Goal: Task Accomplishment & Management: Use online tool/utility

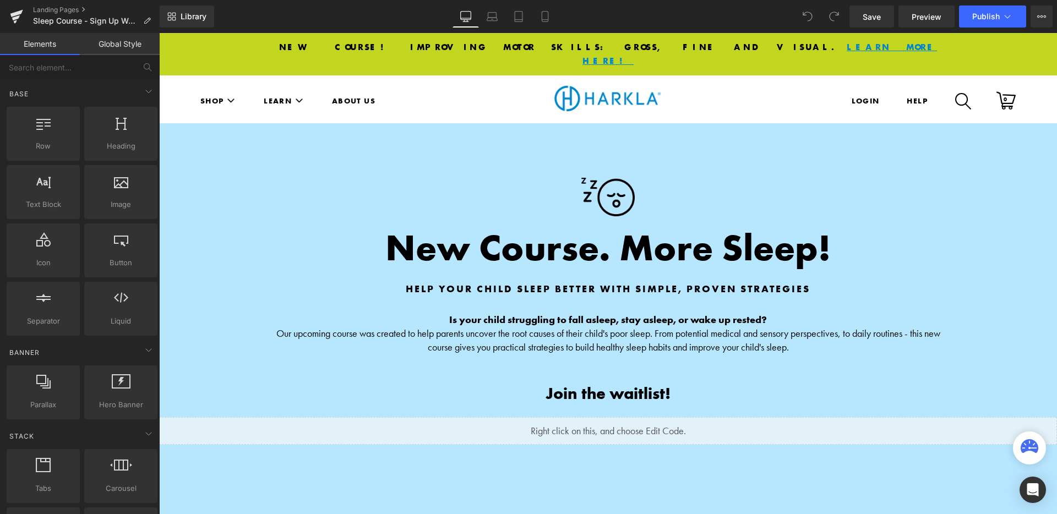
click at [693, 13] on div "Library Desktop Desktop Laptop Tablet Mobile Save Preview Publish Scheduled Vie…" at bounding box center [608, 17] width 897 height 22
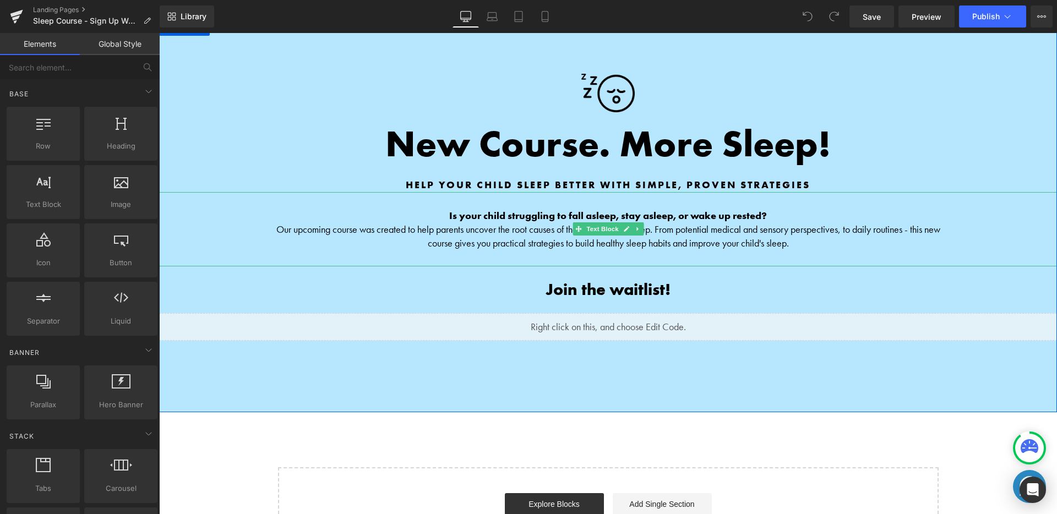
scroll to position [111, 0]
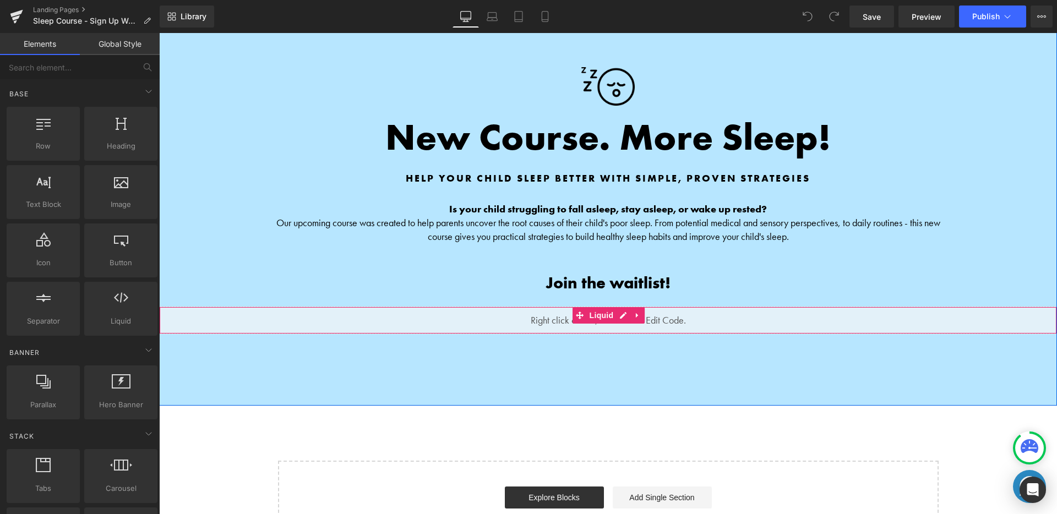
click at [725, 307] on div "Liquid" at bounding box center [608, 321] width 898 height 28
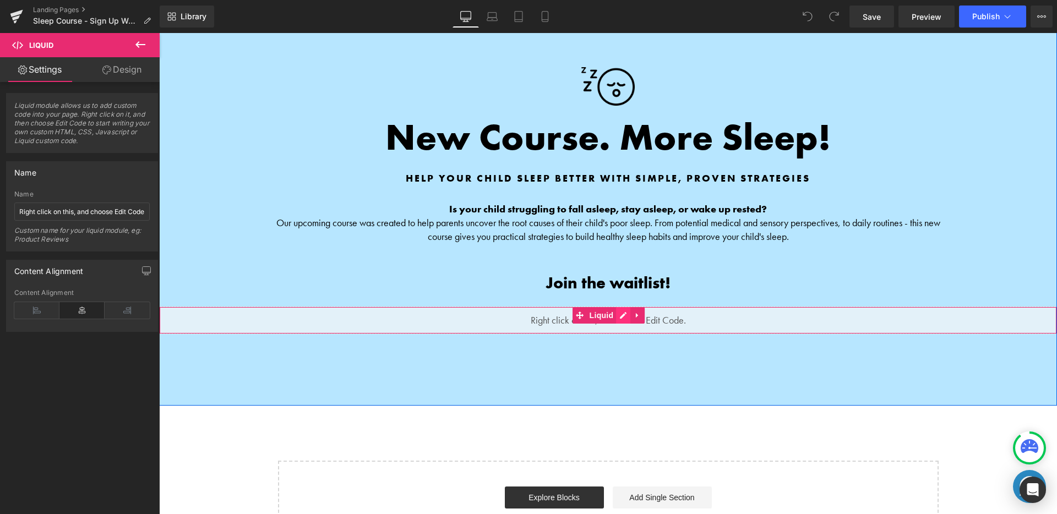
click at [618, 307] on div "Liquid" at bounding box center [608, 321] width 898 height 28
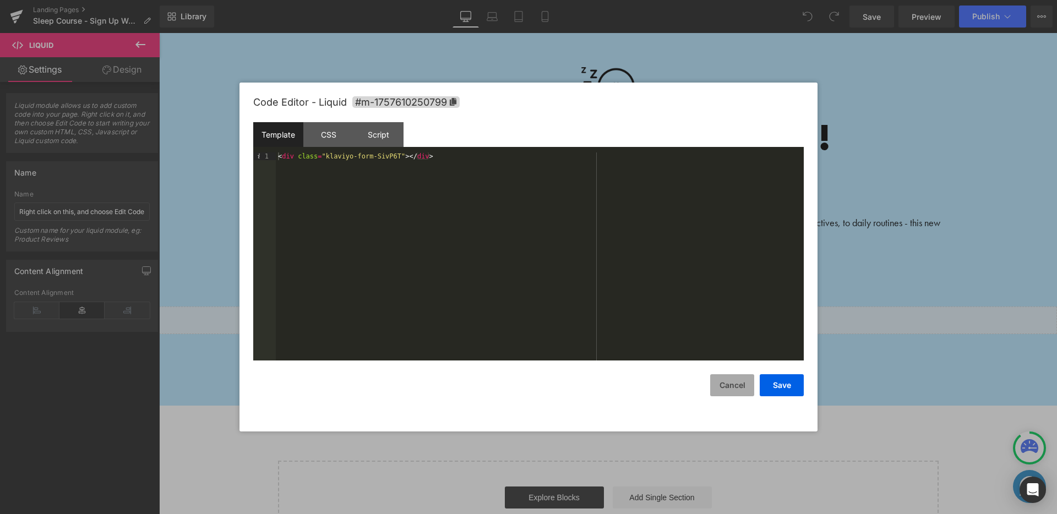
click at [736, 387] on button "Cancel" at bounding box center [732, 385] width 44 height 22
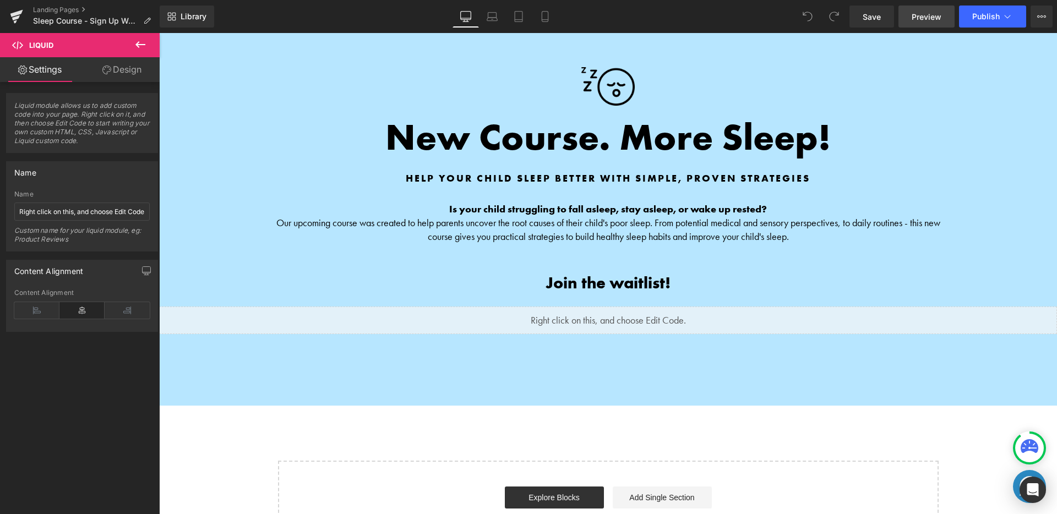
click at [913, 18] on span "Preview" at bounding box center [926, 17] width 30 height 12
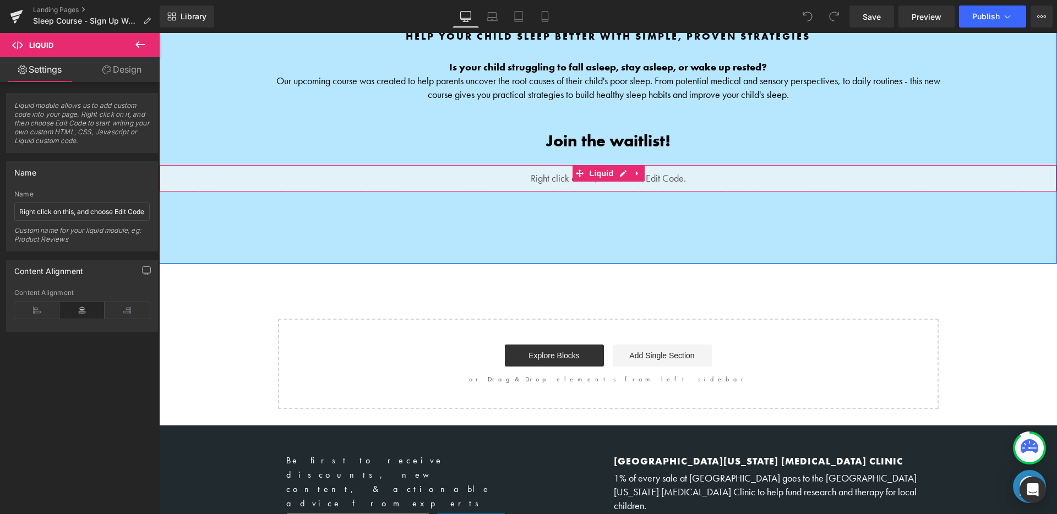
scroll to position [331, 0]
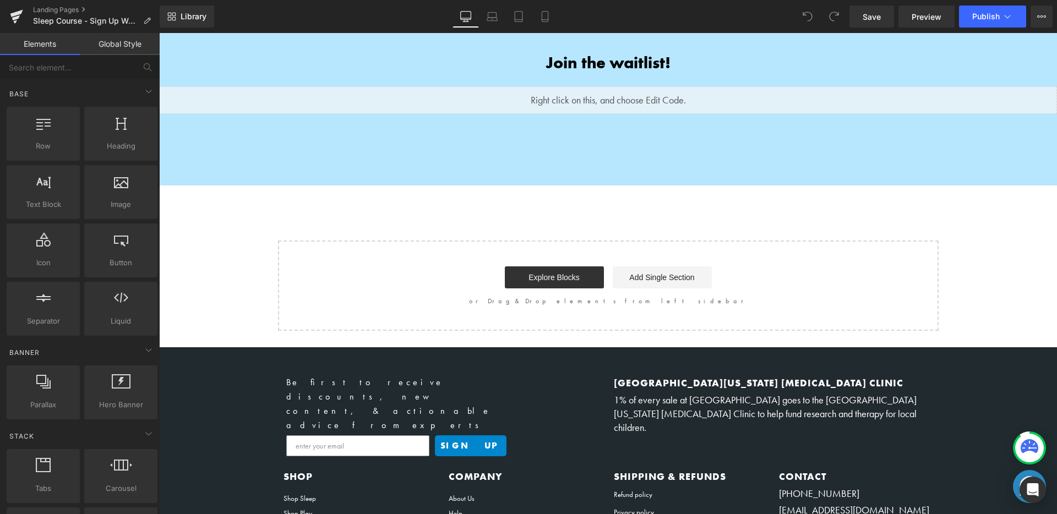
click at [666, 183] on div "Image New Course. More Sleep! Heading Help Your Child Sleep Better with Simple,…" at bounding box center [608, 62] width 898 height 538
click at [638, 209] on div "Image New Course. More Sleep! Heading Help Your Child Sleep Better with Simple,…" at bounding box center [608, 62] width 898 height 538
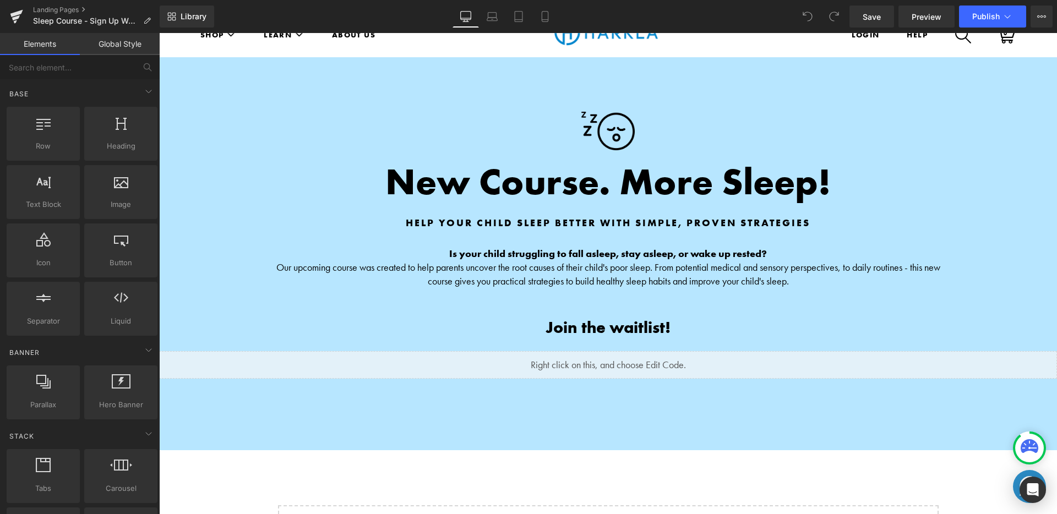
scroll to position [39, 0]
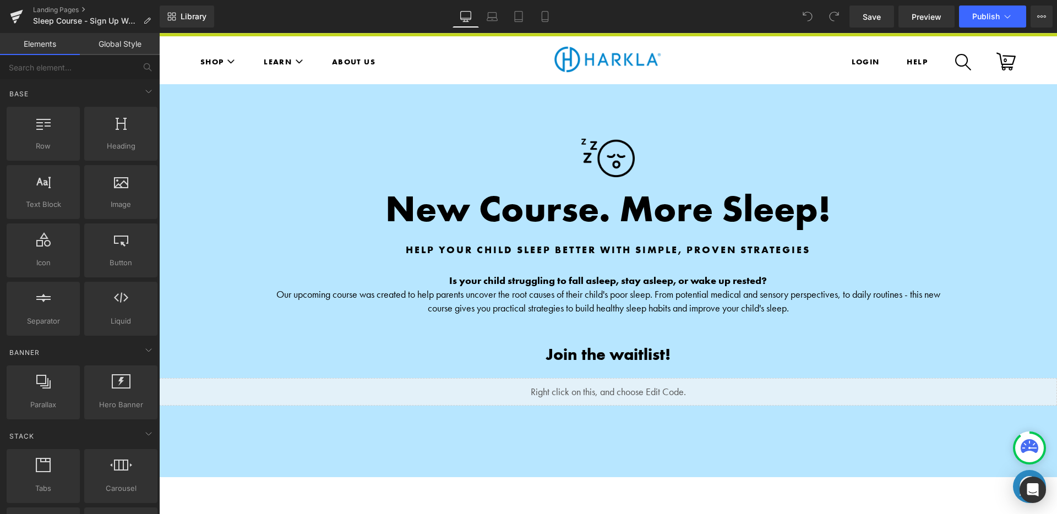
click at [477, 496] on div "Image New Course. More Sleep! Heading Help Your Child Sleep Better with Simple,…" at bounding box center [608, 353] width 898 height 538
click at [111, 51] on link "Global Style" at bounding box center [120, 44] width 80 height 22
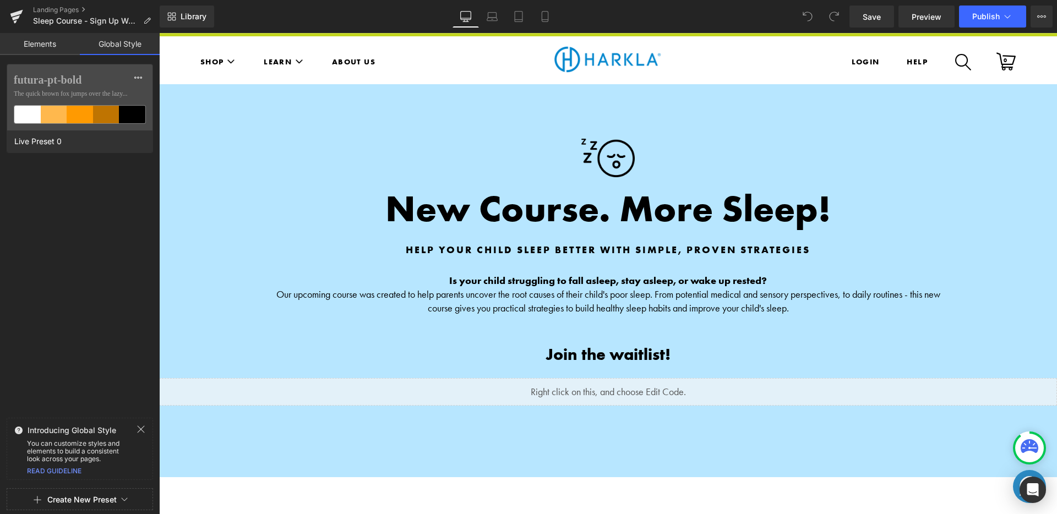
click at [51, 35] on link "Elements" at bounding box center [40, 44] width 80 height 22
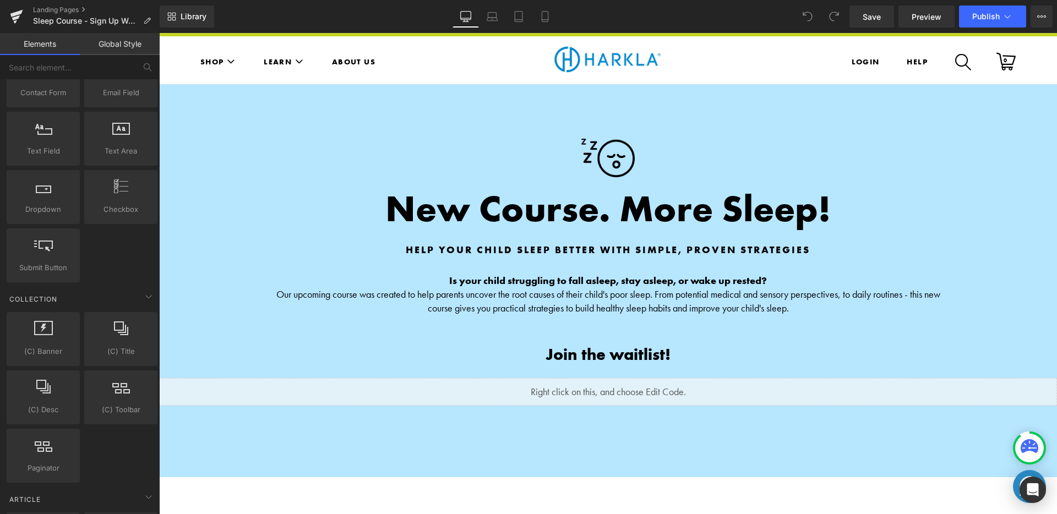
scroll to position [1877, 0]
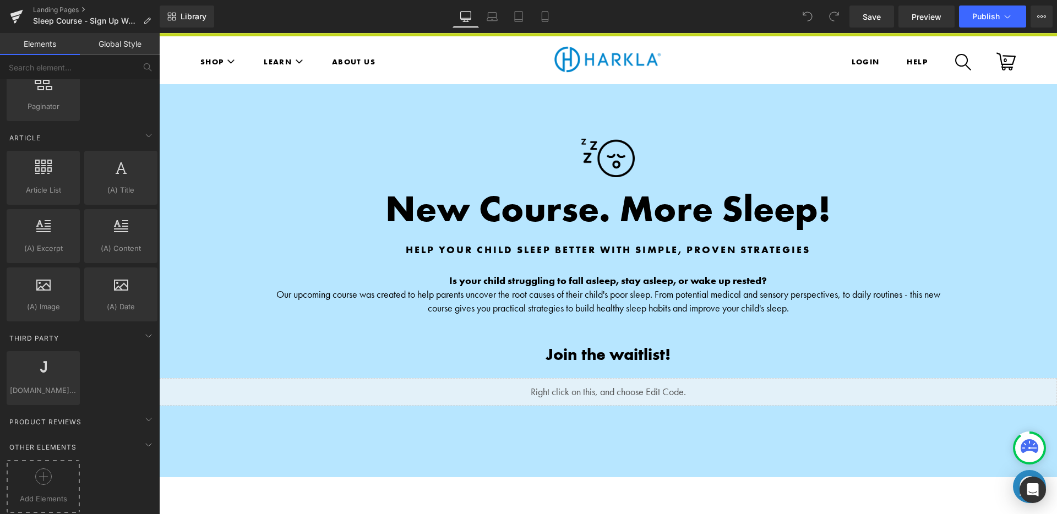
click at [31, 468] on div at bounding box center [43, 480] width 68 height 25
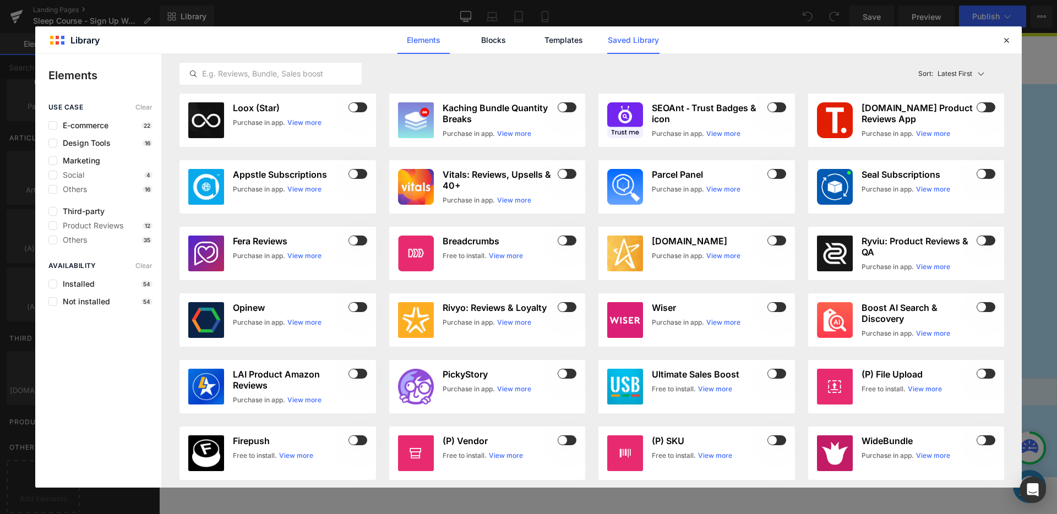
click at [619, 39] on link "Saved Library" at bounding box center [633, 40] width 52 height 28
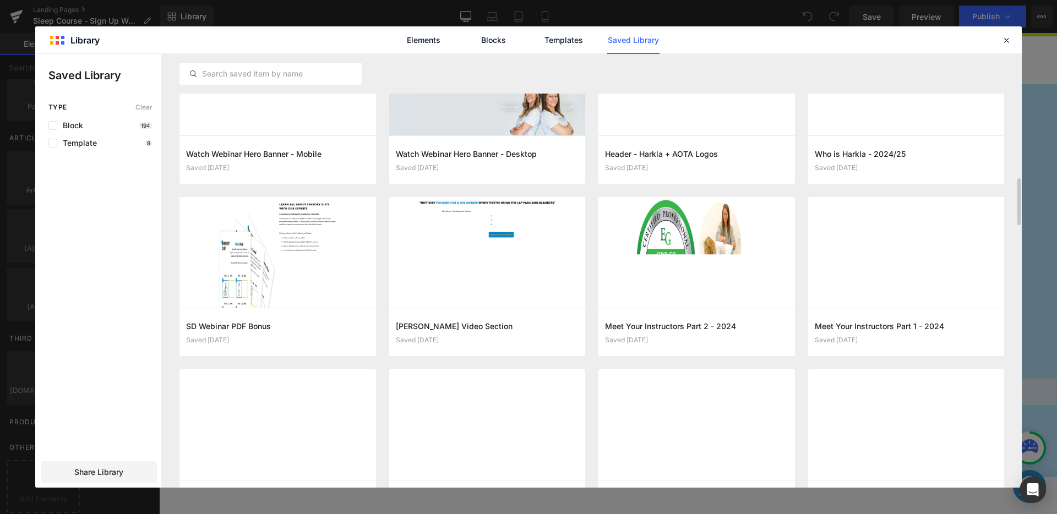
scroll to position [2358, 0]
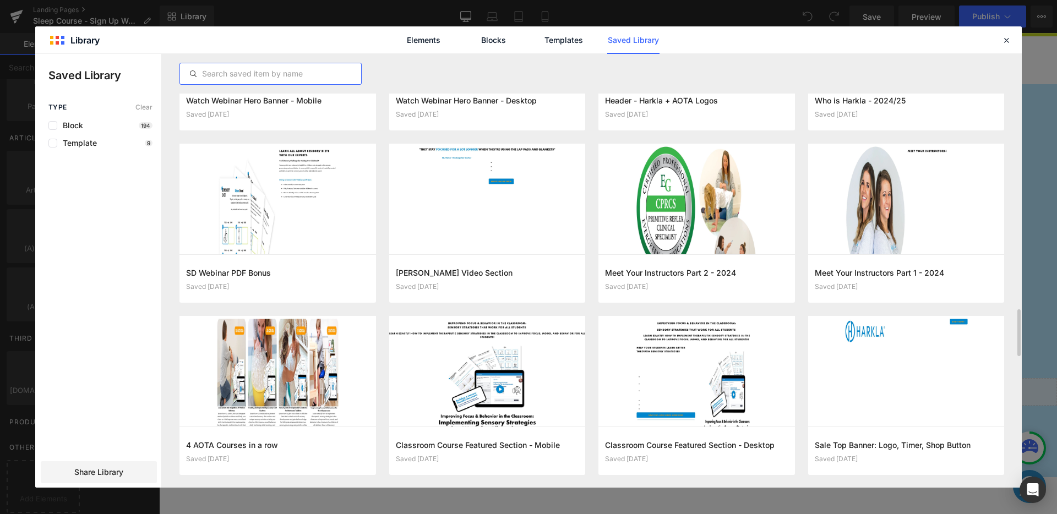
click at [287, 75] on input "text" at bounding box center [270, 73] width 181 height 13
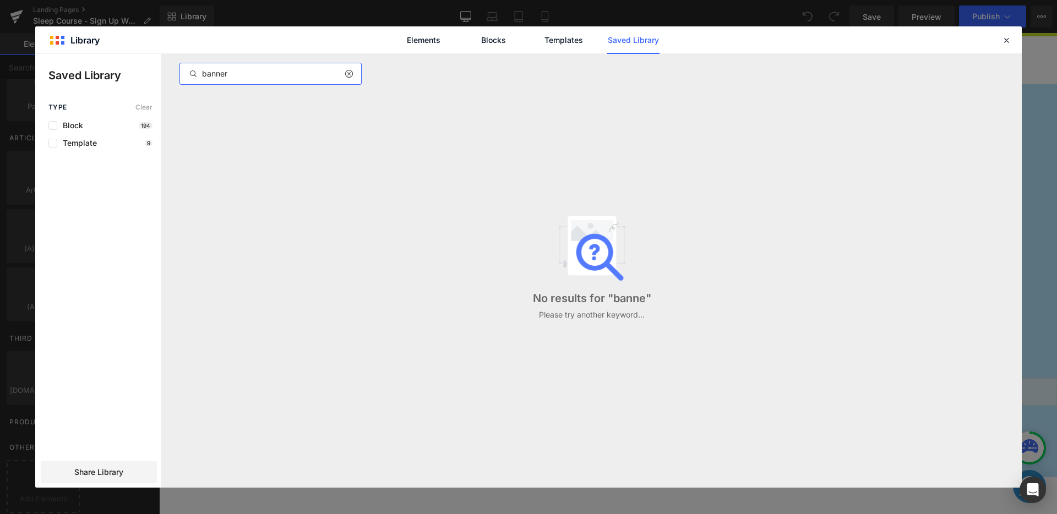
type input "banner"
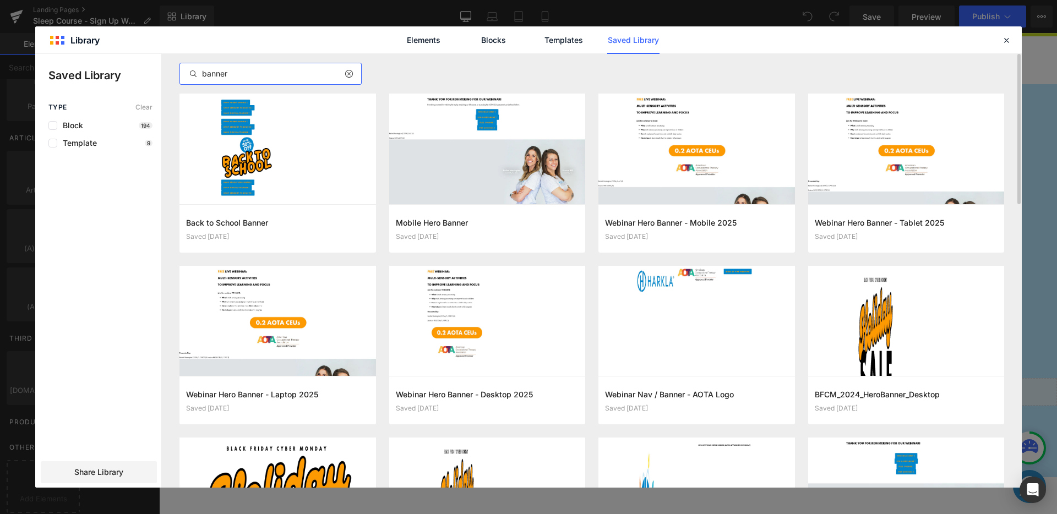
click at [345, 73] on icon at bounding box center [349, 73] width 8 height 9
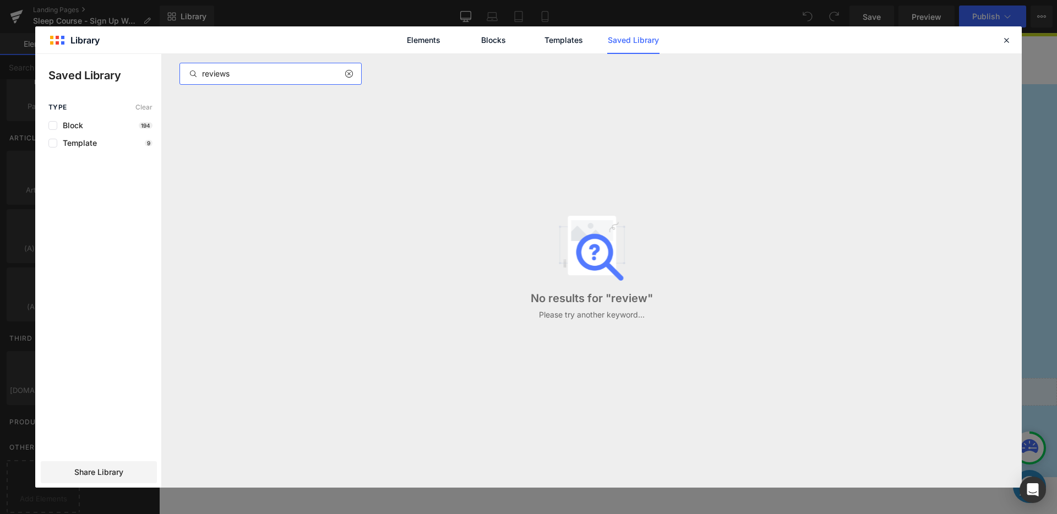
type input "reviews"
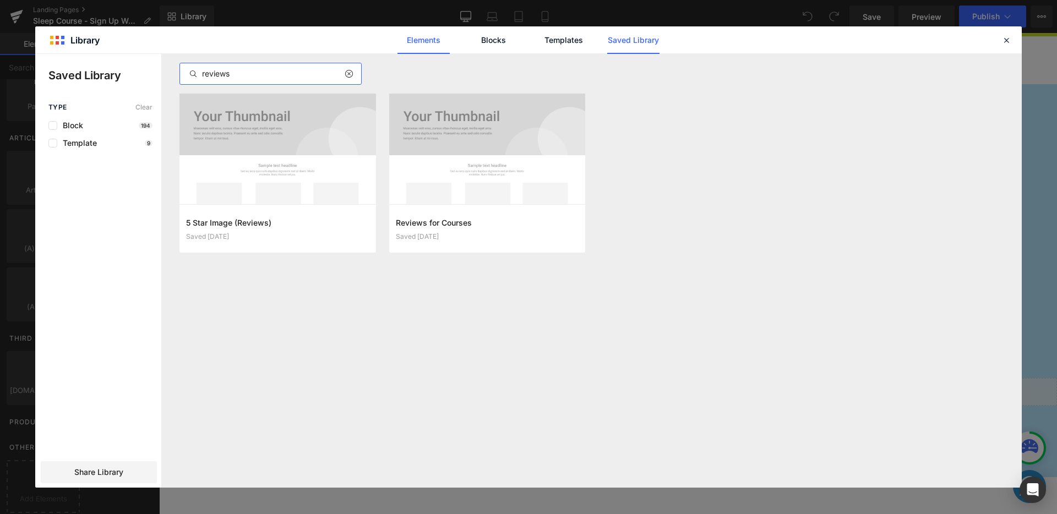
click at [414, 31] on link "Elements" at bounding box center [423, 40] width 52 height 28
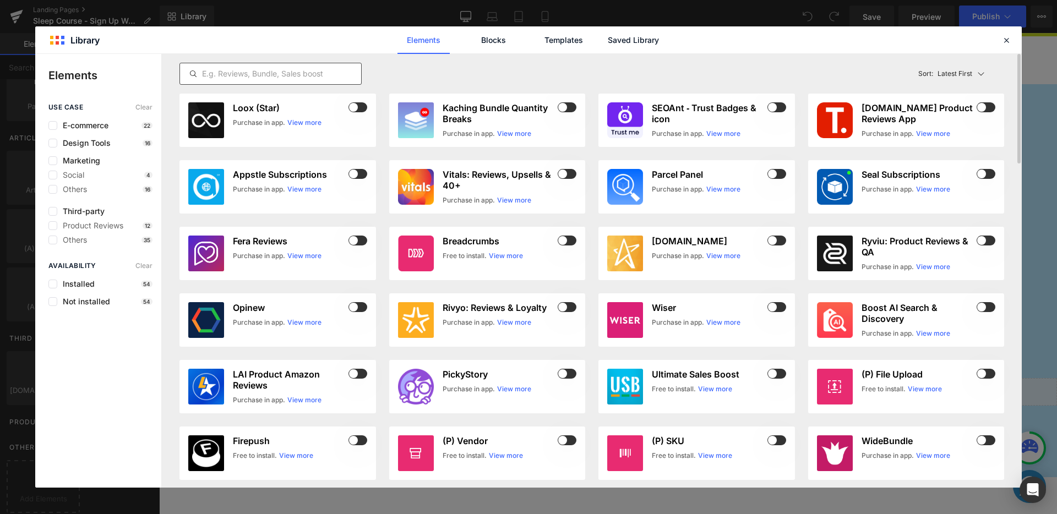
click at [287, 75] on input "text" at bounding box center [270, 73] width 181 height 13
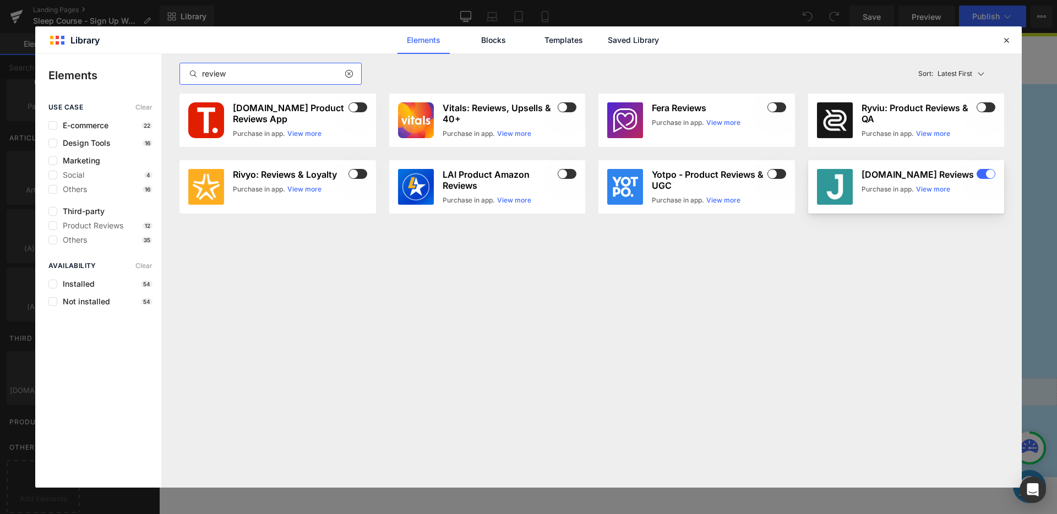
type input "review"
click at [832, 176] on img at bounding box center [835, 187] width 36 height 36
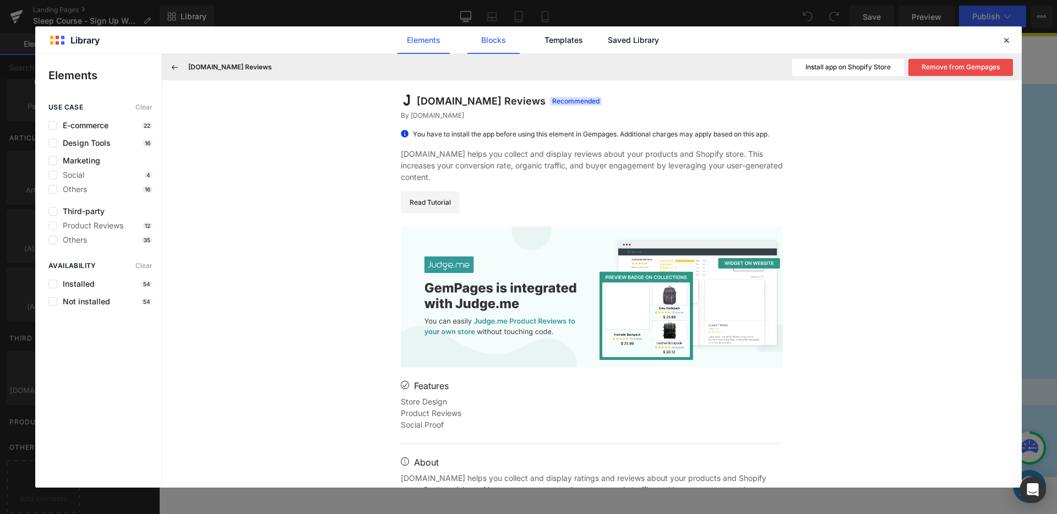
click at [486, 42] on link "Blocks" at bounding box center [493, 40] width 52 height 28
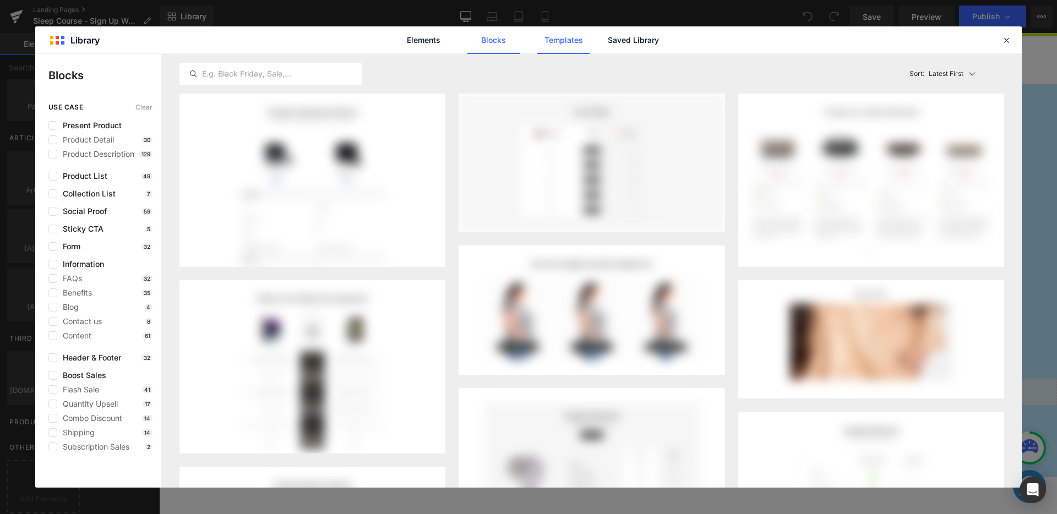
click at [551, 38] on link "Templates" at bounding box center [563, 40] width 52 height 28
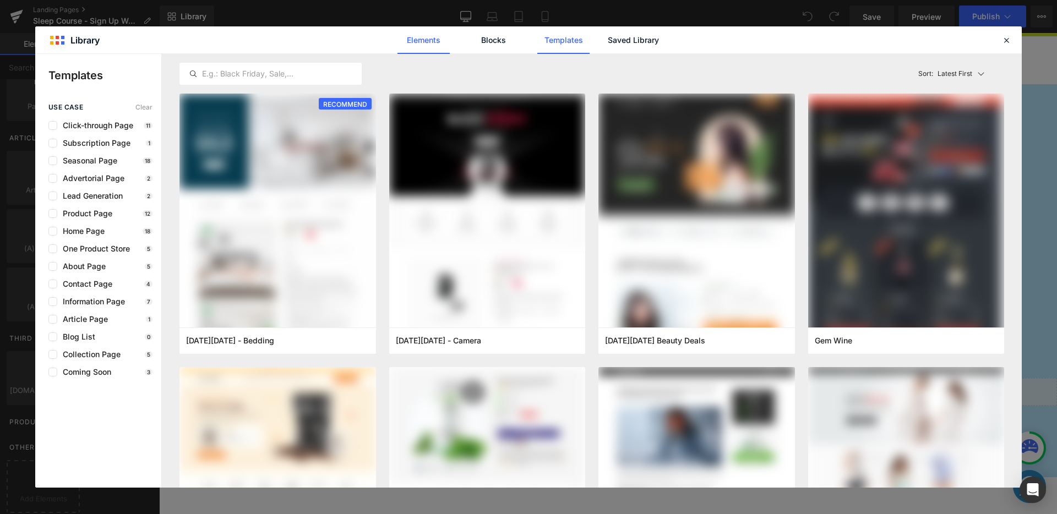
click at [430, 43] on link "Elements" at bounding box center [423, 40] width 52 height 28
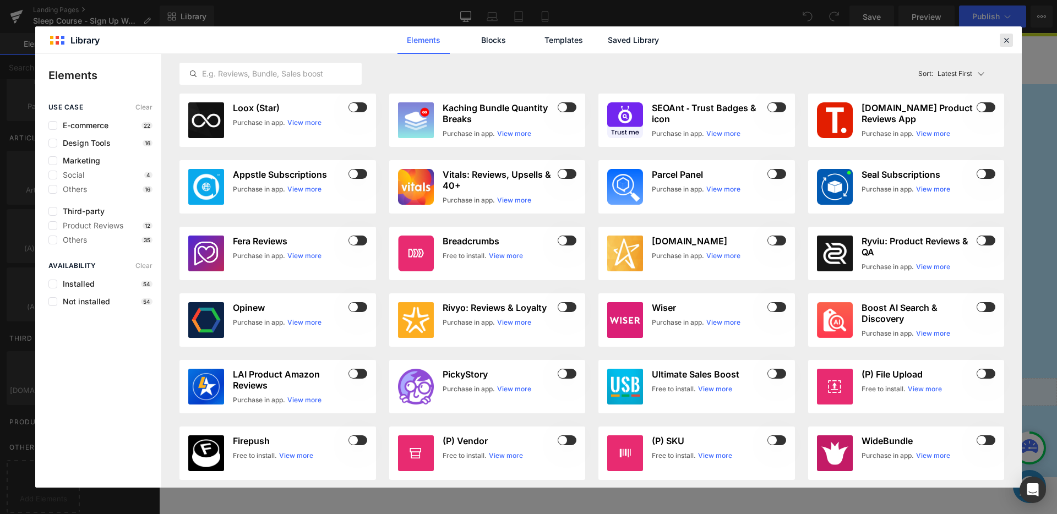
click at [1002, 41] on icon at bounding box center [1006, 40] width 10 height 10
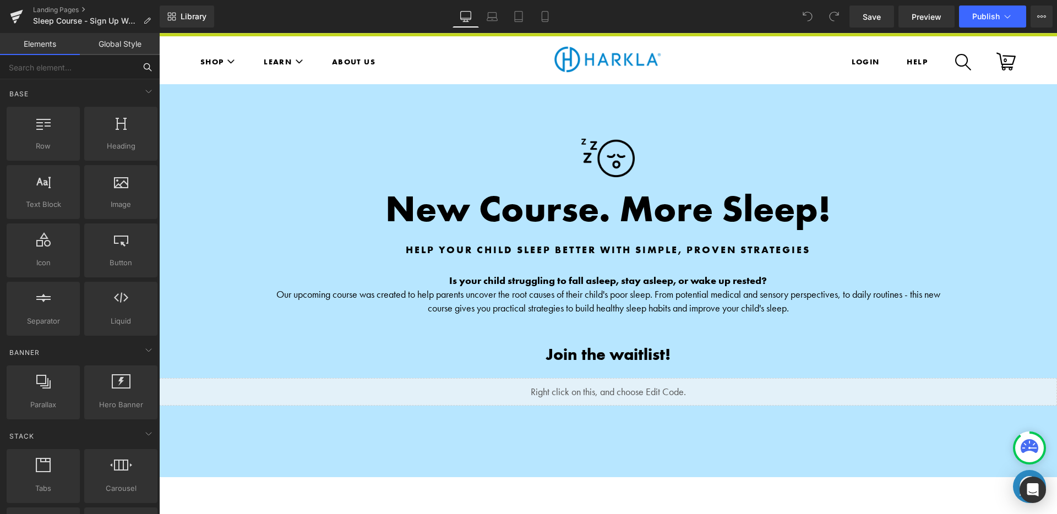
click at [108, 70] on input "text" at bounding box center [67, 67] width 135 height 24
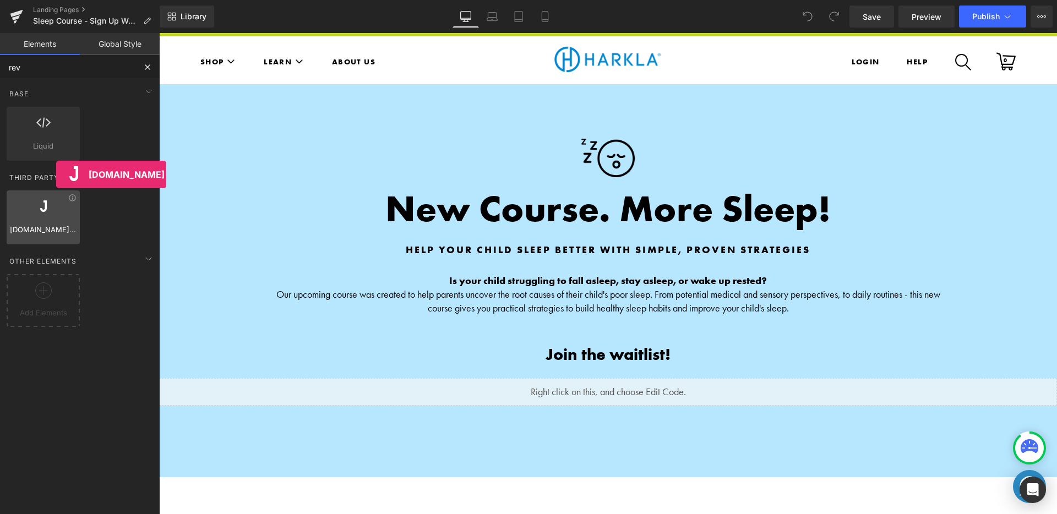
click at [56, 214] on div at bounding box center [43, 211] width 67 height 25
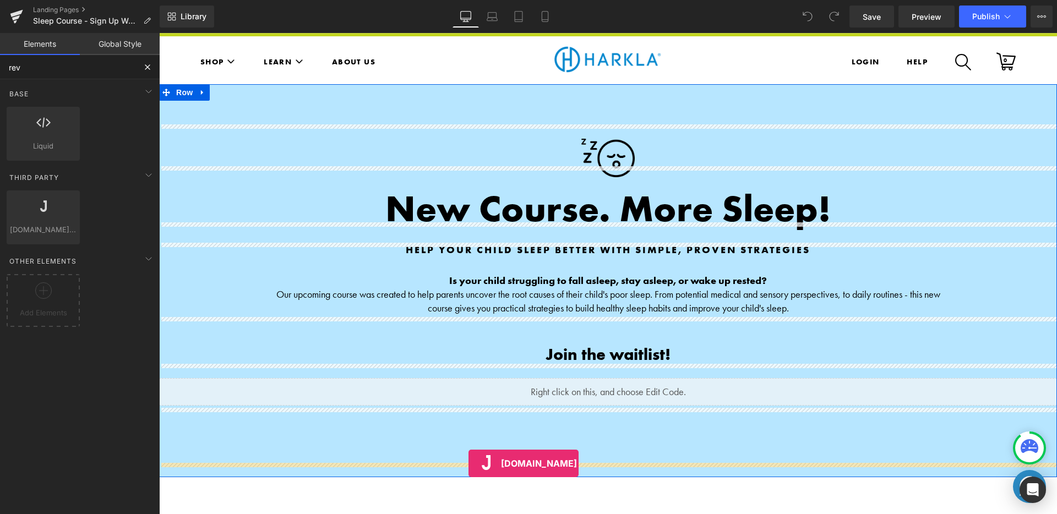
drag, startPoint x: 198, startPoint y: 244, endPoint x: 468, endPoint y: 463, distance: 348.0
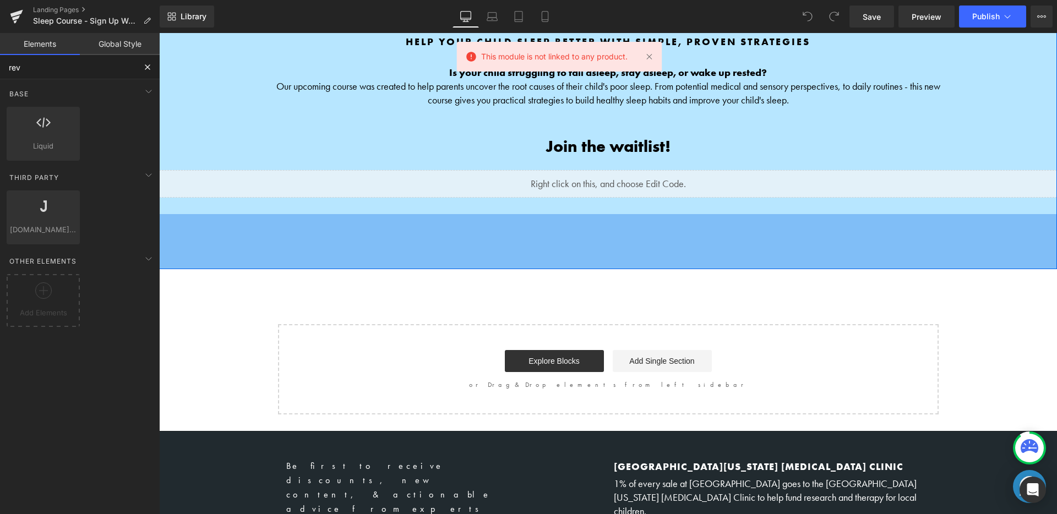
scroll to position [219, 0]
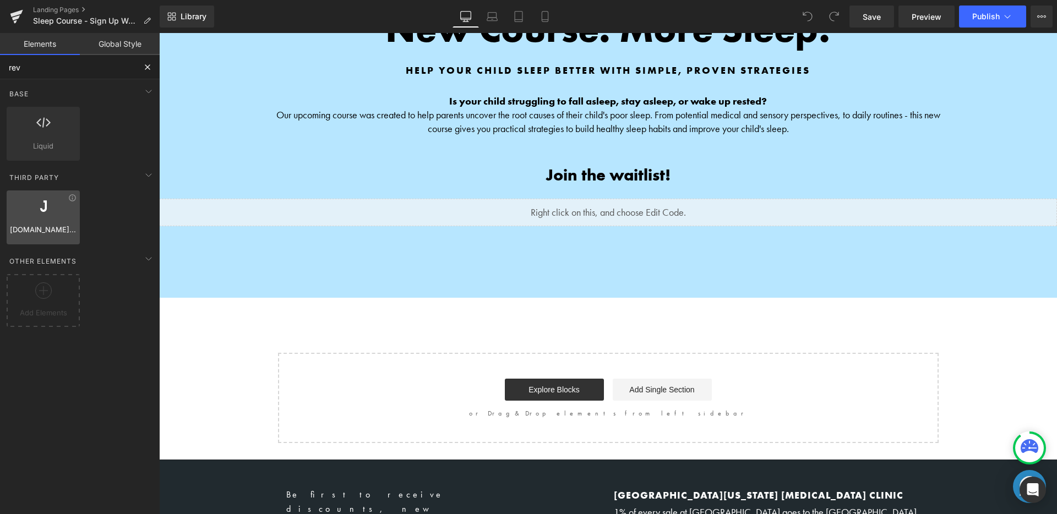
click at [63, 214] on div at bounding box center [43, 211] width 67 height 25
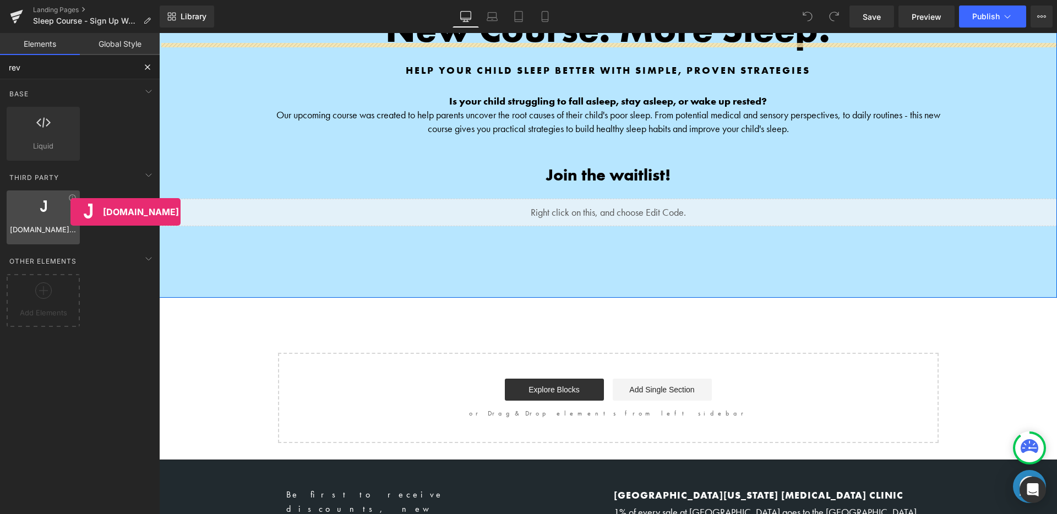
click at [37, 225] on div "[DOMAIN_NAME] Reviews reviews,judge,app,star,badge" at bounding box center [43, 217] width 73 height 54
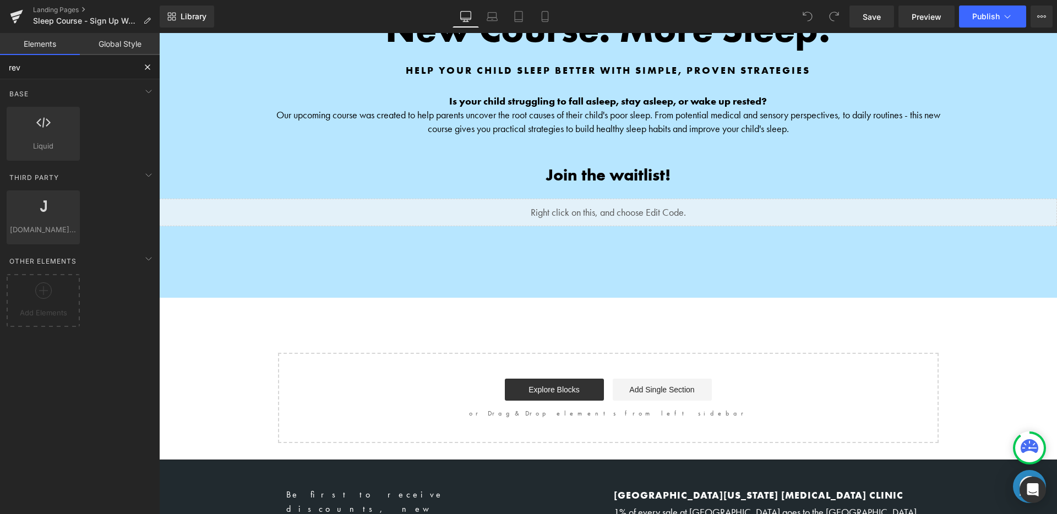
type input "rev"
click at [483, 289] on div "Image New Course. More Sleep! Heading Help Your Child Sleep Better with Simple,…" at bounding box center [608, 174] width 898 height 538
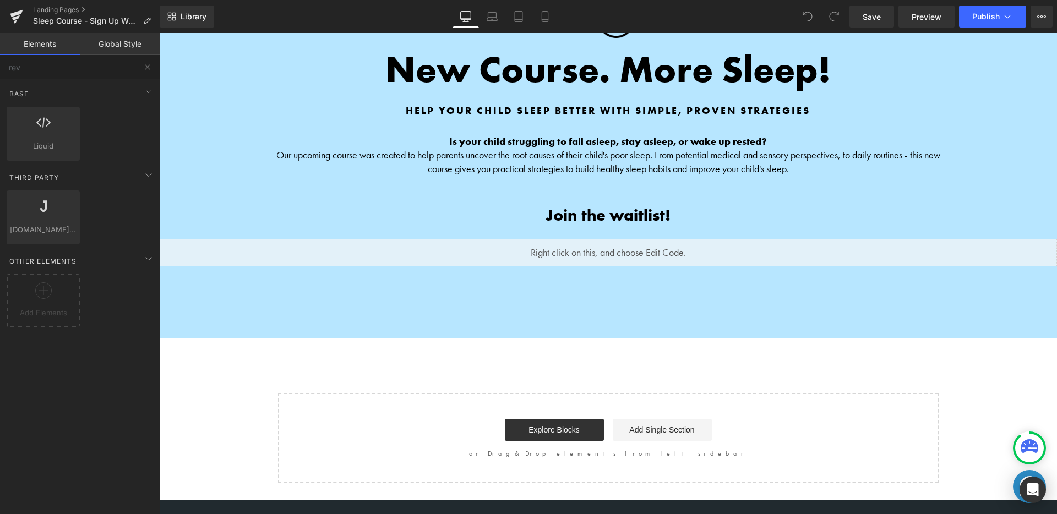
scroll to position [174, 0]
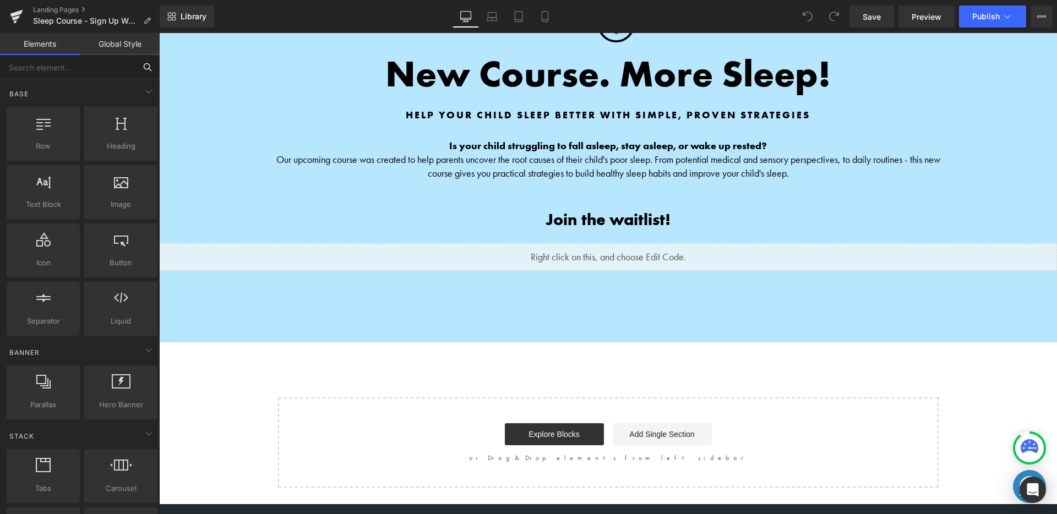
click at [103, 63] on input "text" at bounding box center [67, 67] width 135 height 24
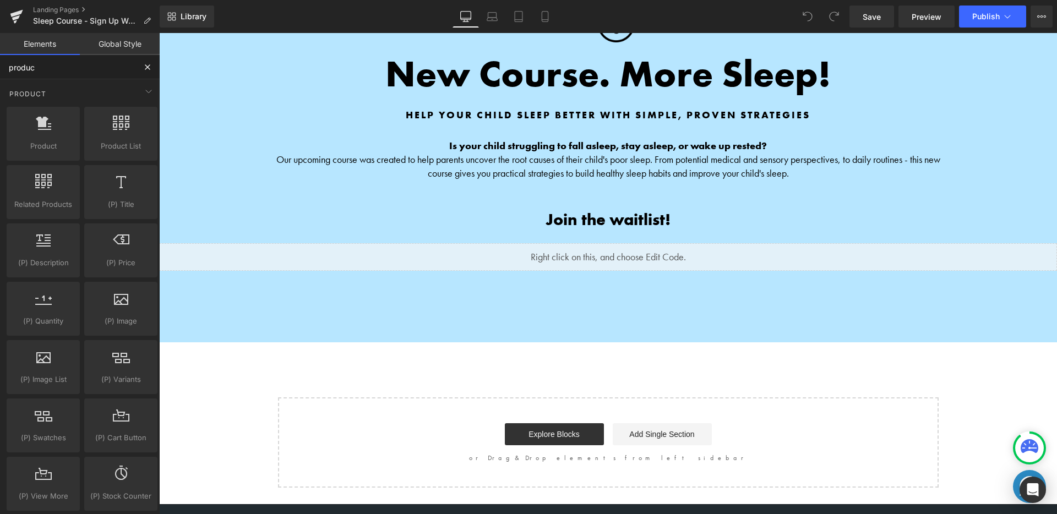
type input "product"
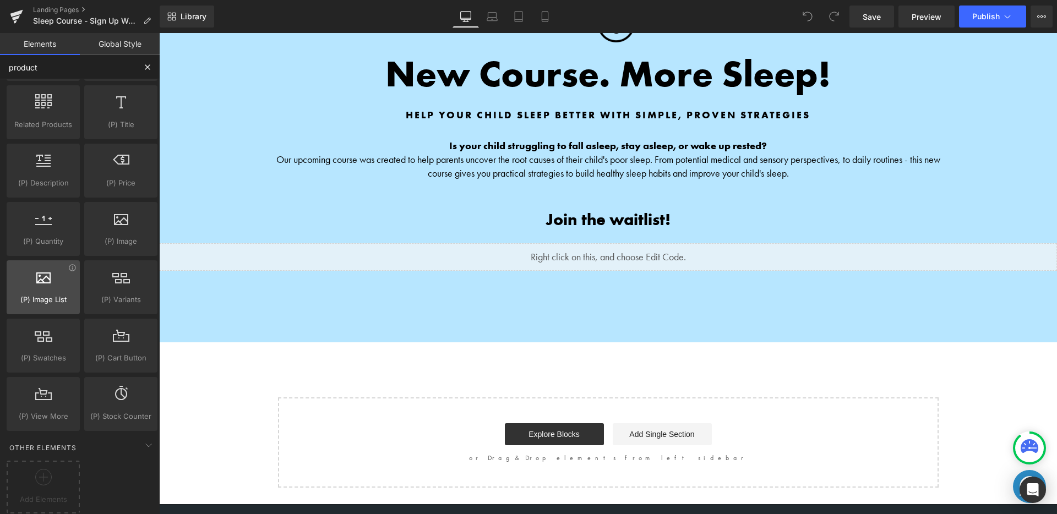
scroll to position [0, 0]
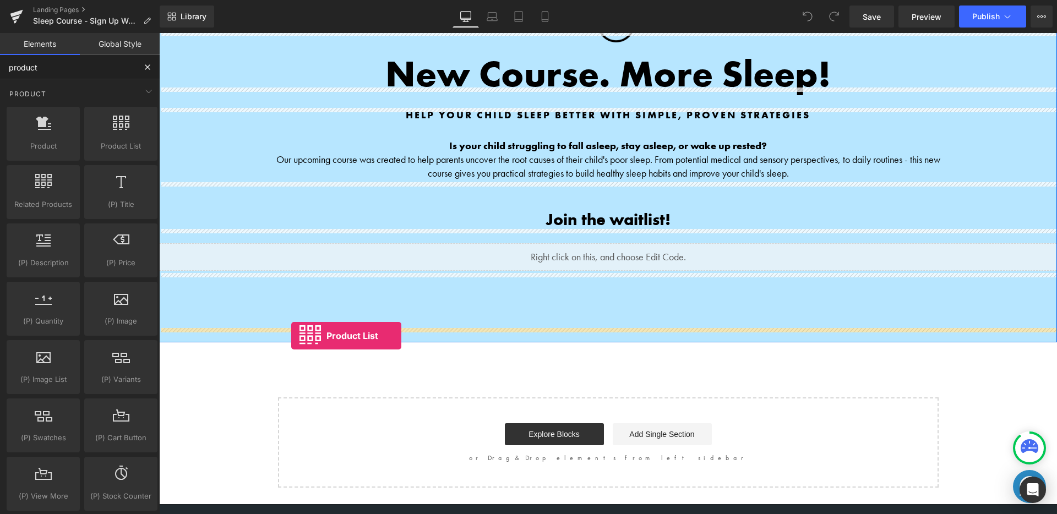
drag, startPoint x: 269, startPoint y: 162, endPoint x: 291, endPoint y: 336, distance: 175.4
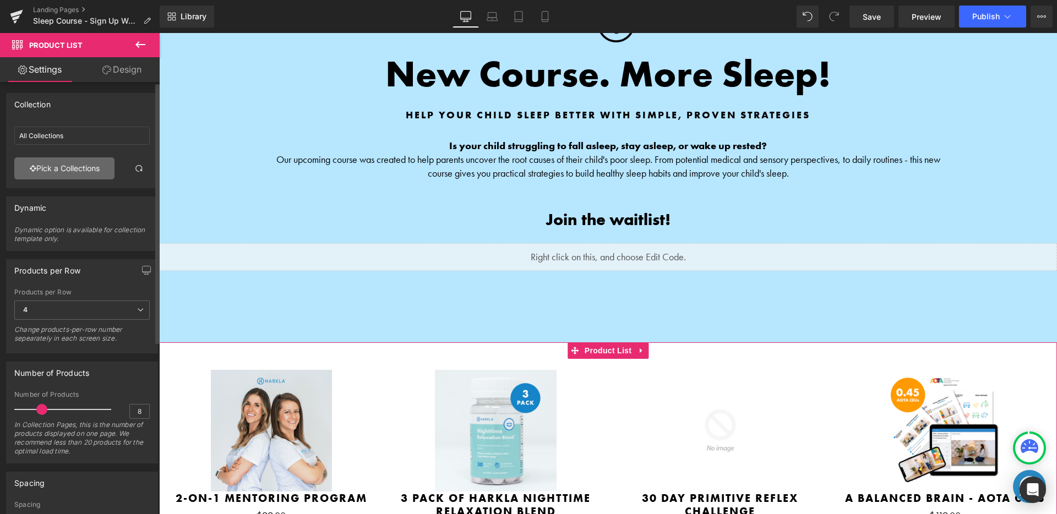
click at [84, 171] on link "Pick a Collections" at bounding box center [64, 168] width 100 height 22
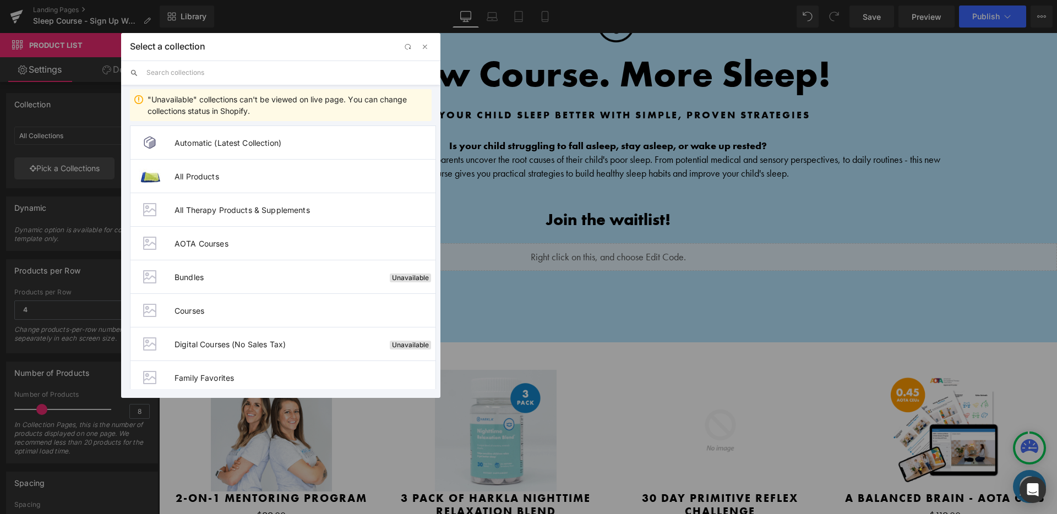
click at [198, 73] on input "text" at bounding box center [288, 73] width 285 height 24
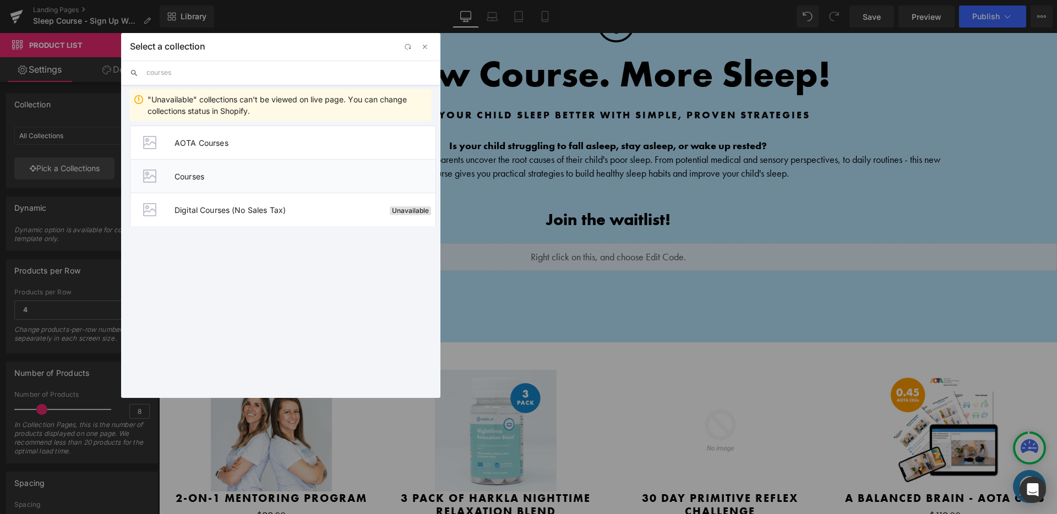
type input "courses"
click at [189, 174] on span "Courses" at bounding box center [304, 176] width 261 height 9
type input "Courses"
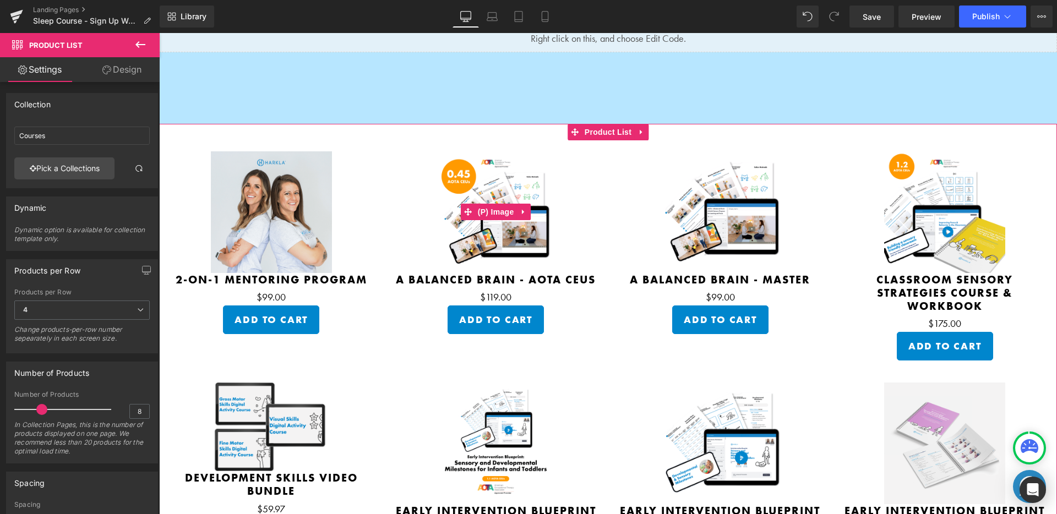
scroll to position [363, 0]
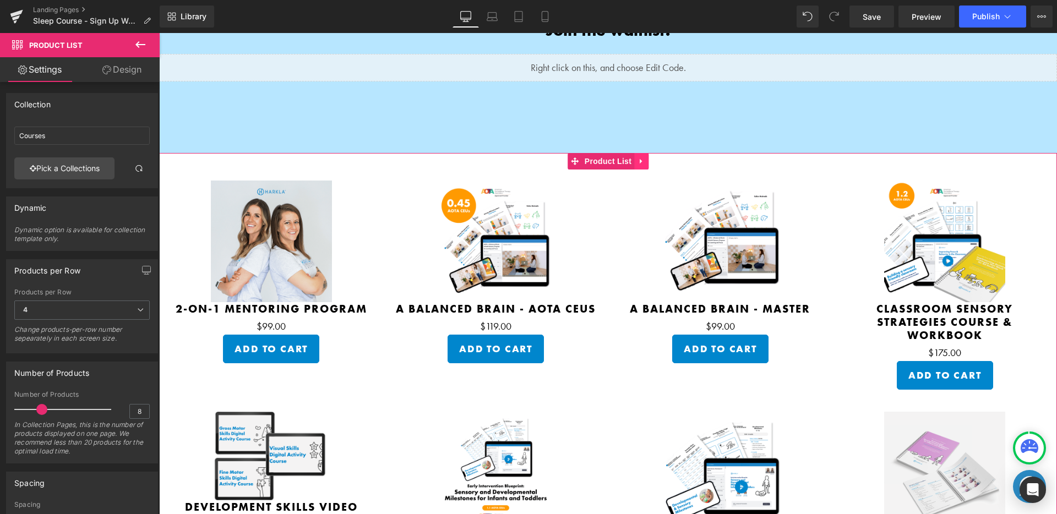
click at [640, 157] on icon at bounding box center [641, 161] width 8 height 8
click at [644, 157] on icon at bounding box center [648, 161] width 8 height 8
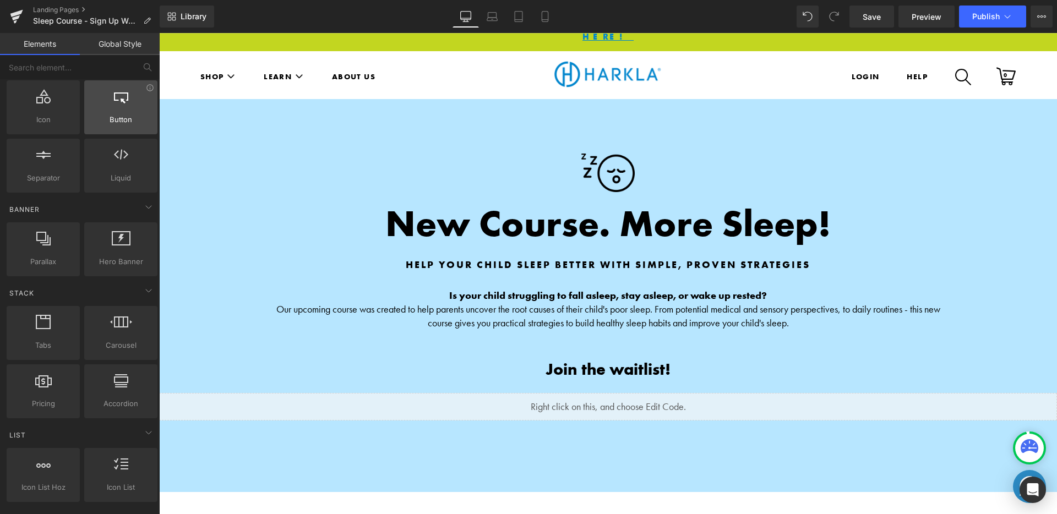
scroll to position [144, 0]
click at [913, 19] on span "Preview" at bounding box center [926, 17] width 30 height 12
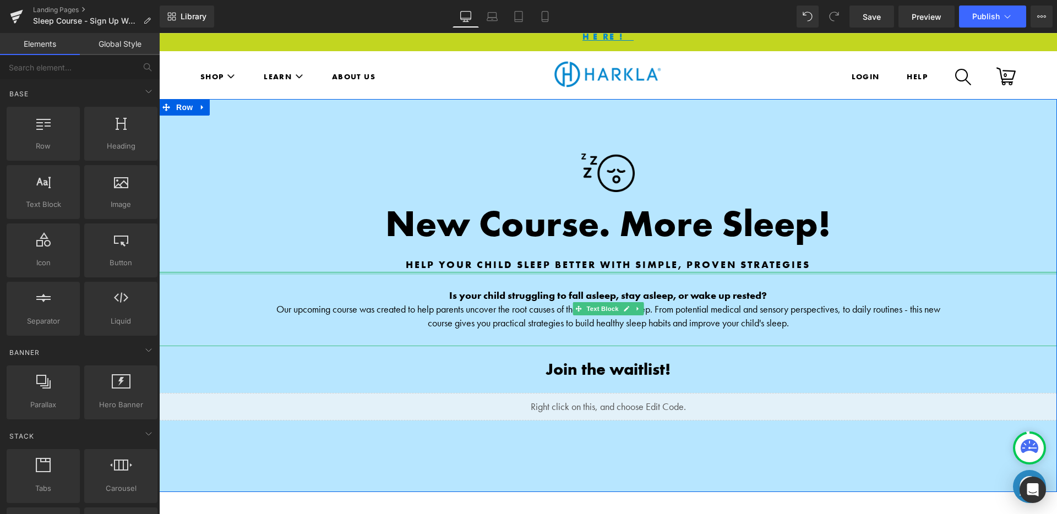
scroll to position [52, 0]
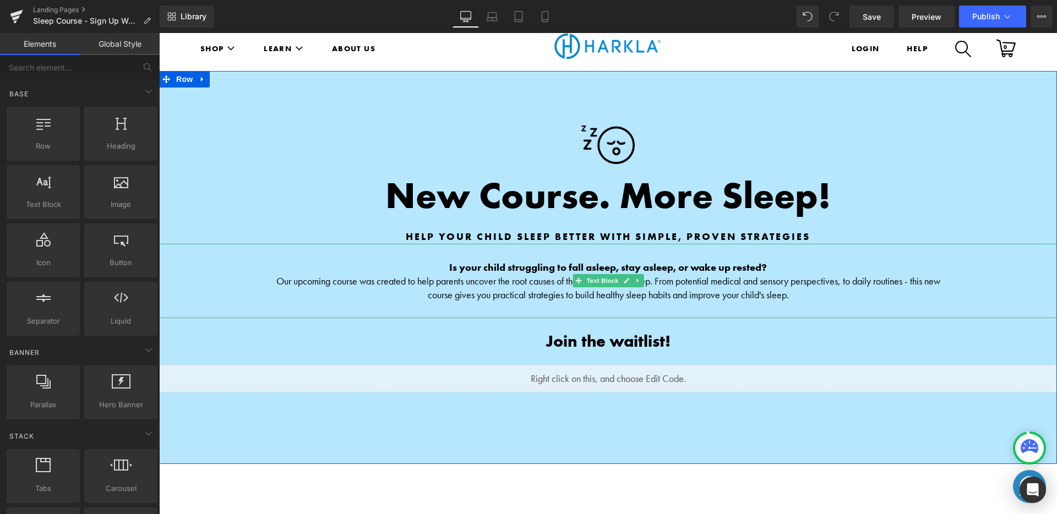
click at [778, 260] on p "Is your child struggling to fall asleep, stay asleep, or wake up rested?" at bounding box center [608, 267] width 678 height 14
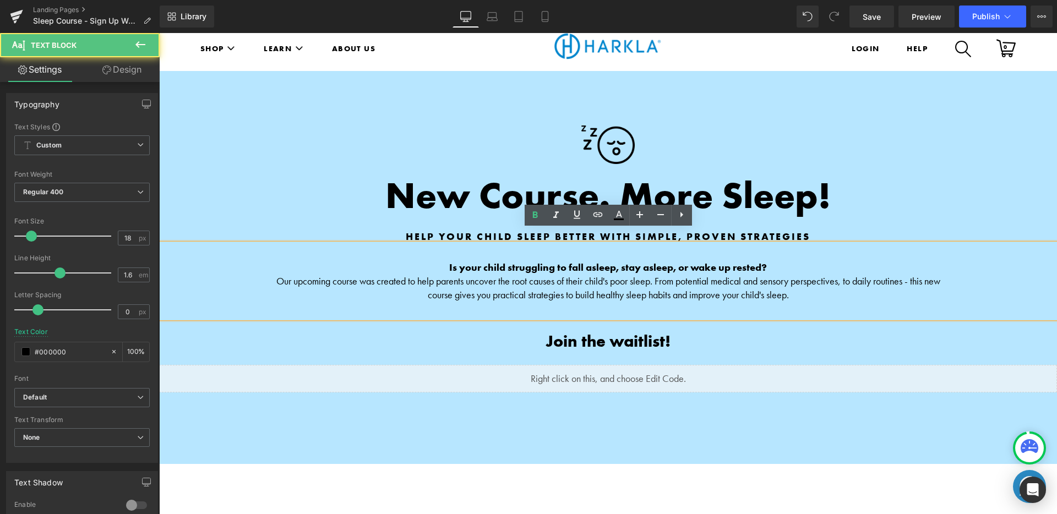
click at [778, 260] on p "Is your child struggling to fall asleep, stay asleep, or wake up rested?" at bounding box center [608, 267] width 678 height 14
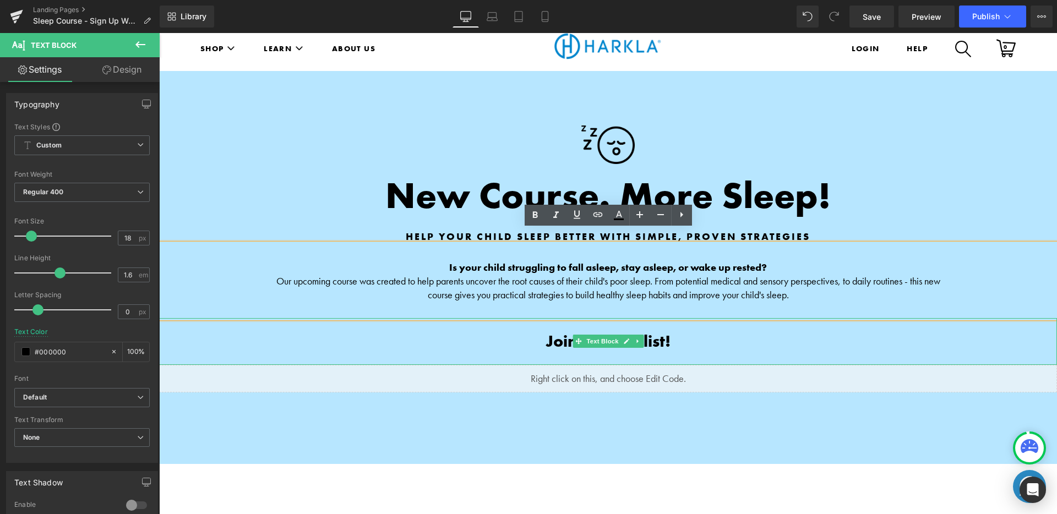
click at [666, 331] on b "Join the waitlist!" at bounding box center [607, 341] width 125 height 21
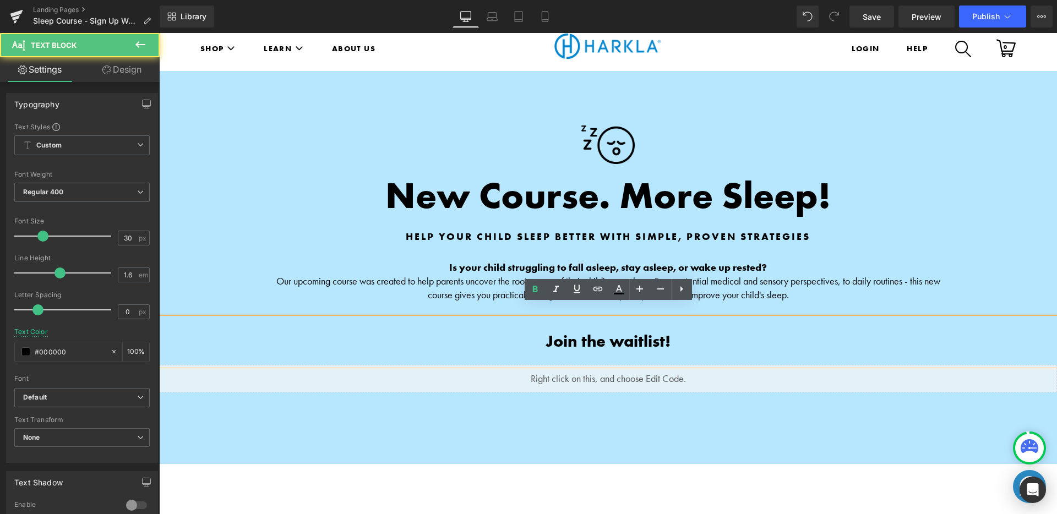
click at [674, 335] on p "Join the waitlist!" at bounding box center [608, 342] width 678 height 14
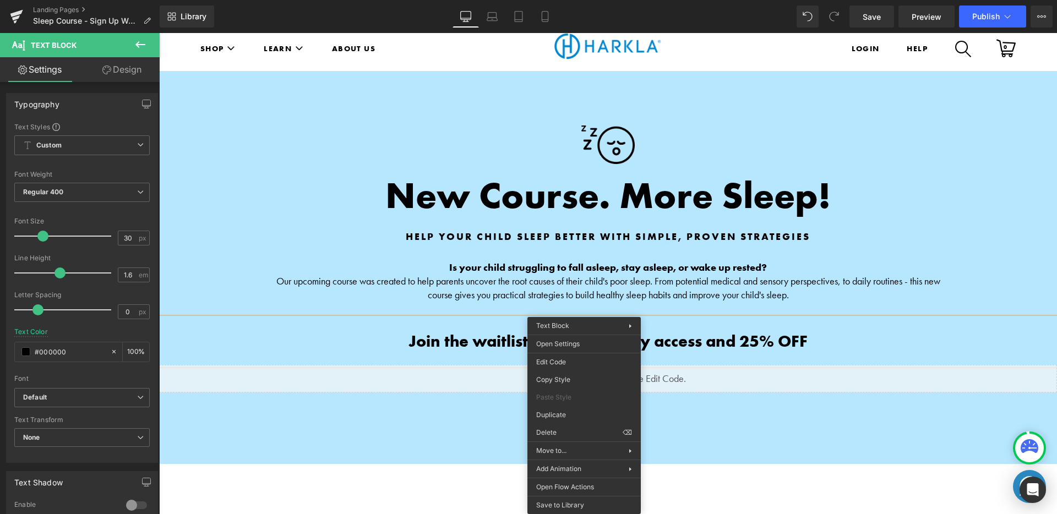
click at [469, 318] on div "Join the waitlist to recieve early access and 25% OFF" at bounding box center [608, 341] width 898 height 47
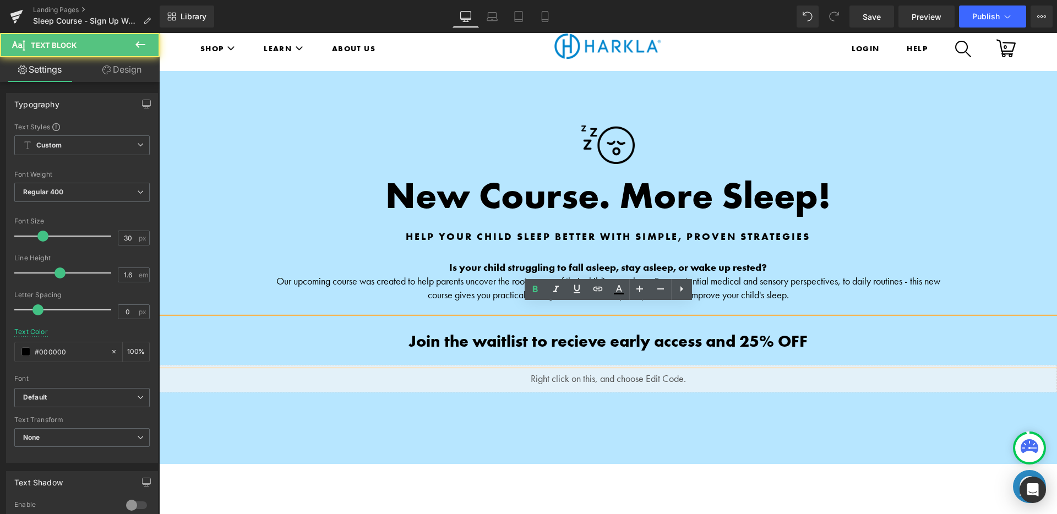
click at [565, 331] on b "Join the waitlist to recieve early access and 25% OFF" at bounding box center [607, 341] width 399 height 21
click at [558, 331] on b "Join the waitlist to recieve early access and 25% OFF" at bounding box center [607, 341] width 399 height 21
click at [596, 331] on b "Join the waitlist to recieve early access and 25% OFF" at bounding box center [607, 341] width 399 height 21
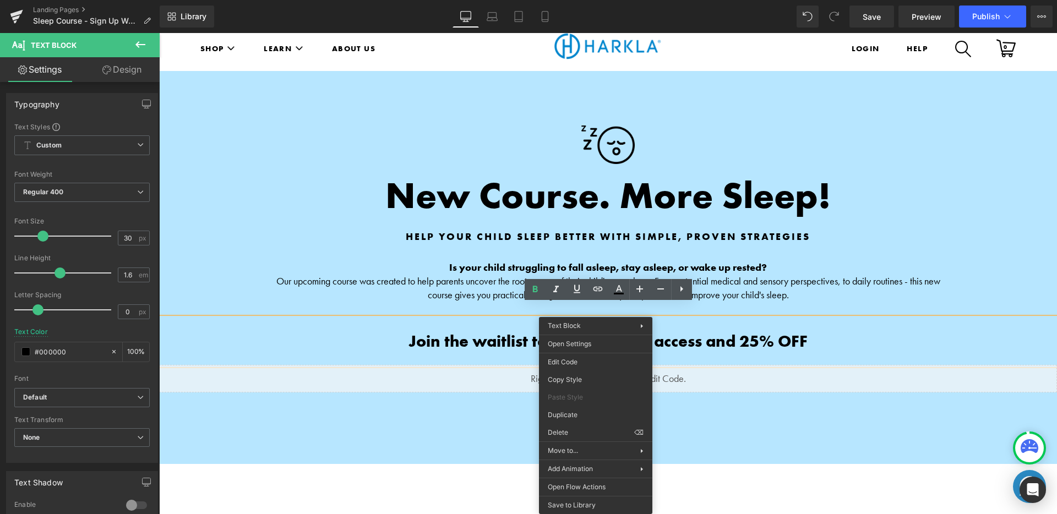
click at [520, 318] on div "Join the waitlist to recieve early access and 25% OFF" at bounding box center [608, 341] width 898 height 47
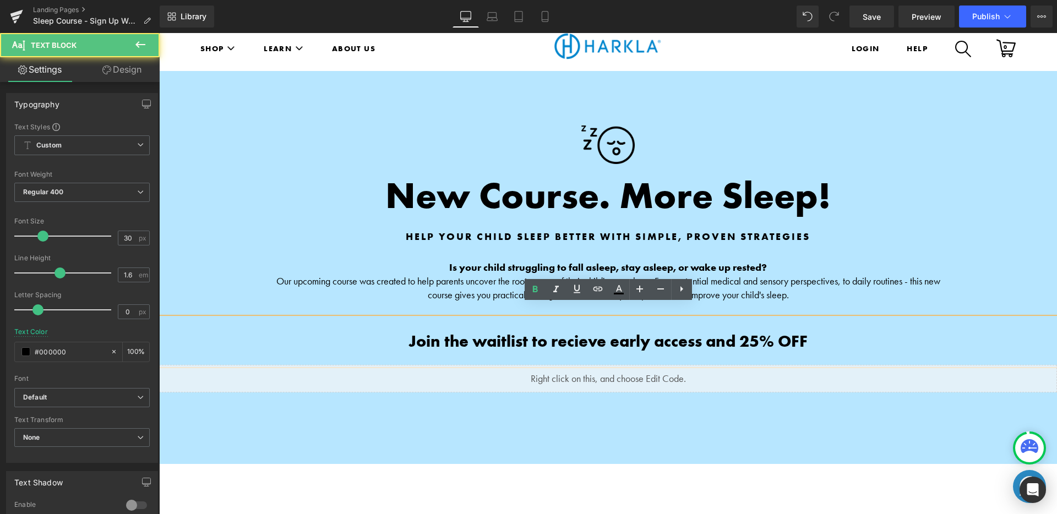
click at [586, 331] on b "Join the waitlist to recieve early access and 25% OFF" at bounding box center [607, 341] width 399 height 21
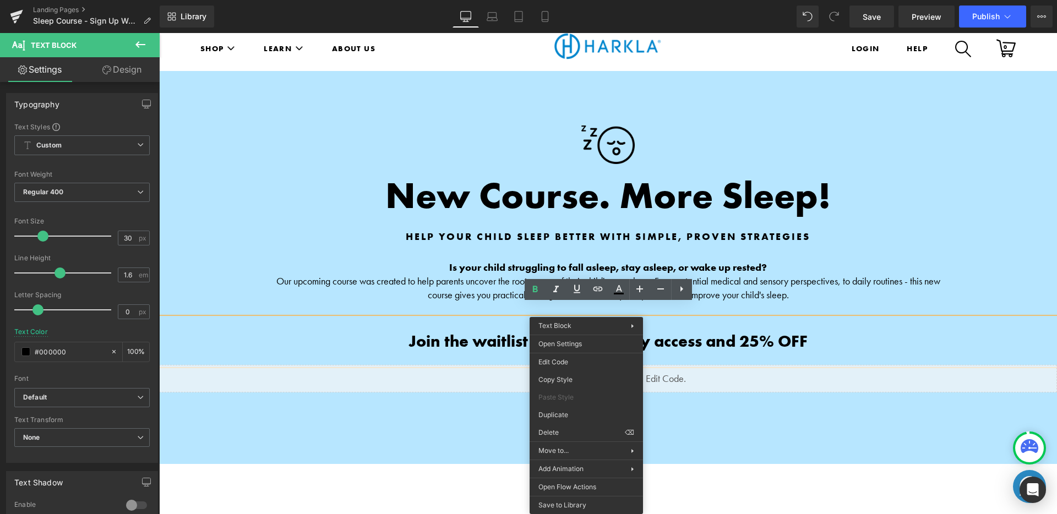
click at [508, 331] on b "Join the waitlist to recieve early access and 25% OFF" at bounding box center [607, 341] width 399 height 21
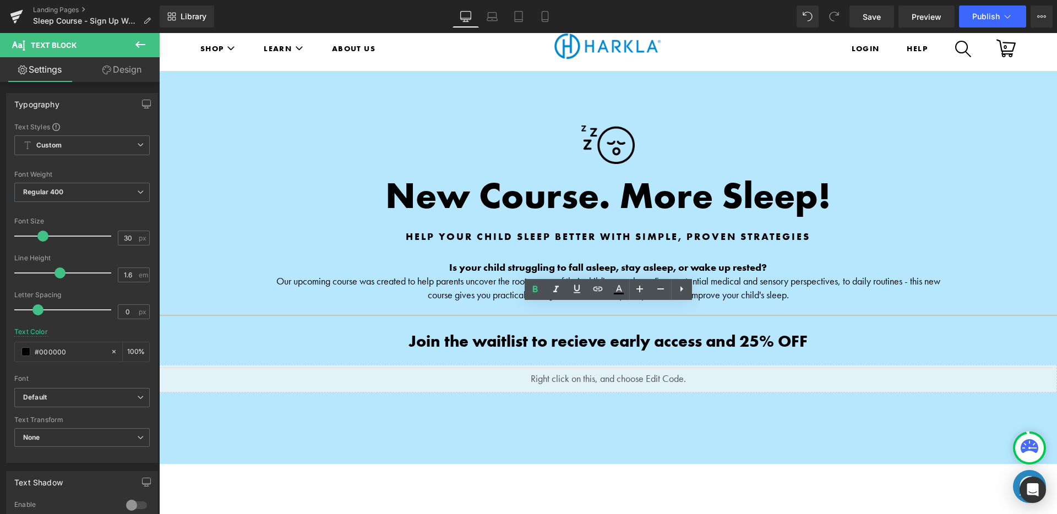
click at [610, 331] on b "Join the waitlist to recieve early access and 25% OFF" at bounding box center [607, 341] width 399 height 21
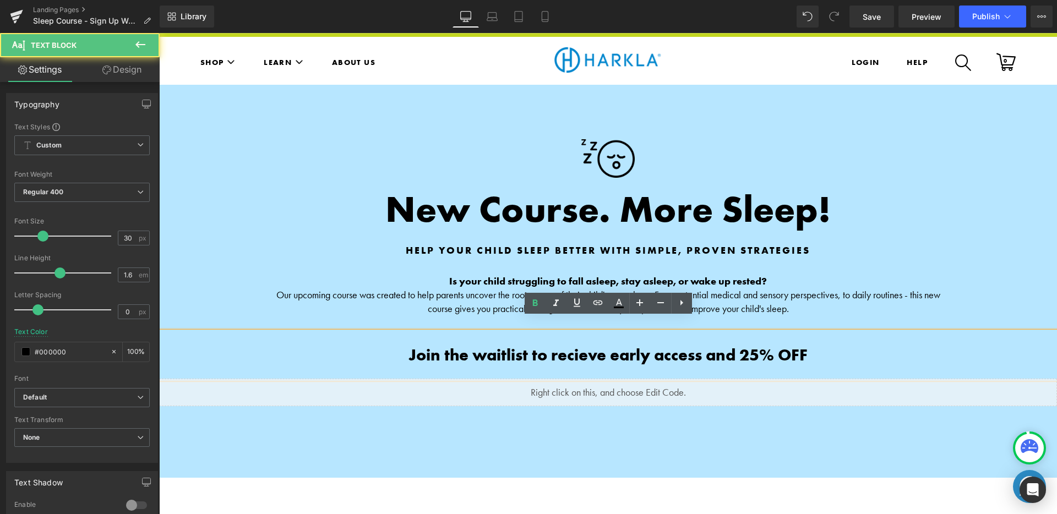
click at [604, 345] on b "Join the waitlist to recieve early access and 25% OFF" at bounding box center [607, 355] width 399 height 21
click at [545, 345] on b "Join the waitlist to recieve early access and 25% OFF" at bounding box center [607, 355] width 399 height 21
click at [806, 345] on b "Join the waitlist to recieve early access and 25% OFF" at bounding box center [607, 355] width 399 height 21
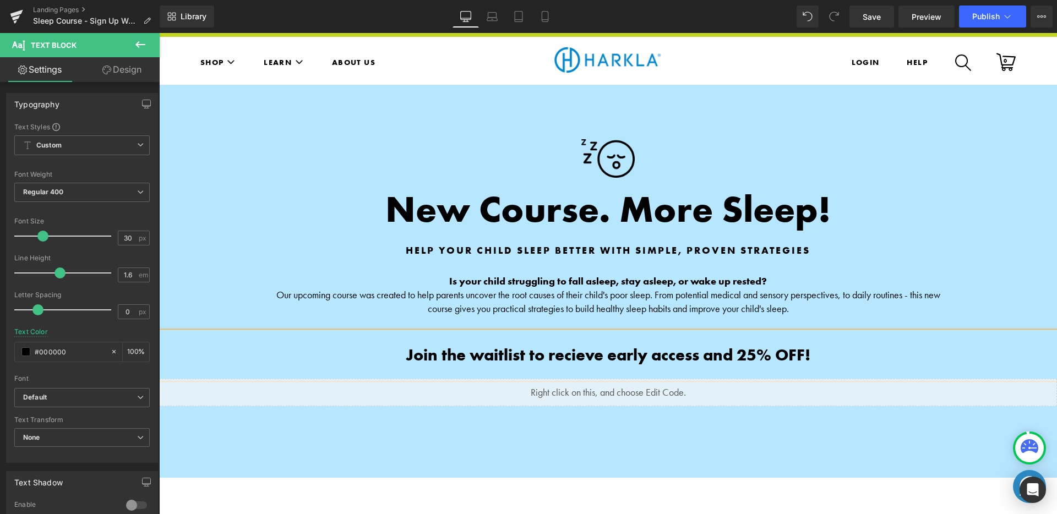
click at [720, 23] on div "Library Desktop Desktop Laptop Tablet Mobile Save Preview Publish Scheduled Vie…" at bounding box center [608, 17] width 897 height 22
click at [561, 345] on b "Join the waitlist to recieve early access and 25% OFF!" at bounding box center [608, 355] width 405 height 21
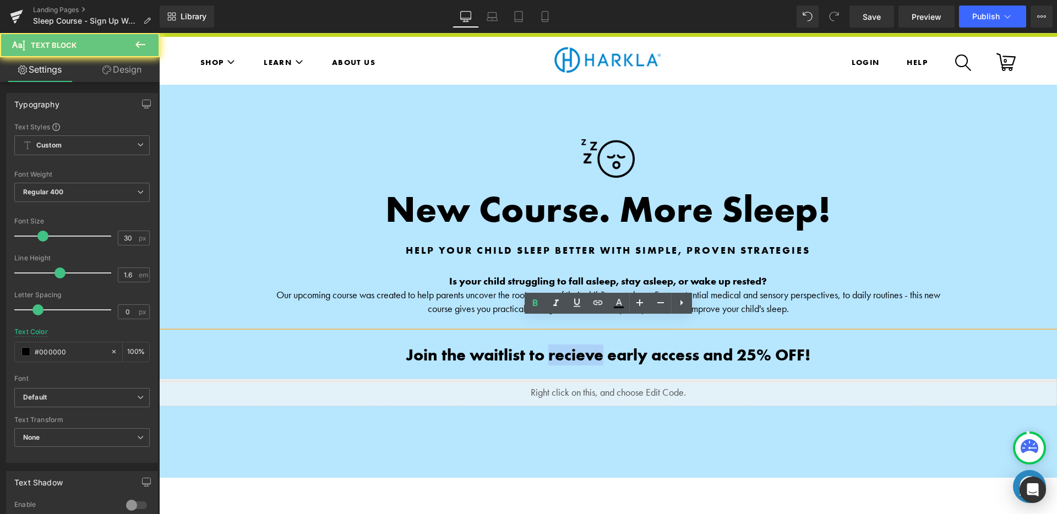
click at [561, 345] on b "Join the waitlist to recieve early access and 25% OFF!" at bounding box center [608, 355] width 405 height 21
click at [579, 345] on b "Join the waitlist to recieve early access and 25% OFF!" at bounding box center [608, 355] width 405 height 21
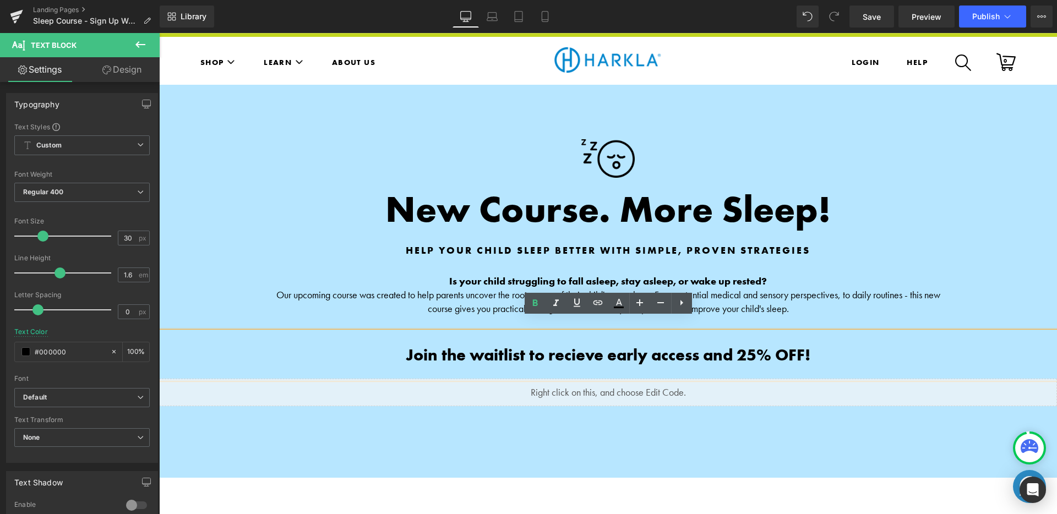
click at [584, 345] on b "Join the waitlist to recieve early access and 25% OFF!" at bounding box center [608, 355] width 405 height 21
click at [745, 48] on div "0 Your Cart is Empty Continue Shopping $0.00 Subtotal Go to cart" at bounding box center [608, 59] width 898 height 22
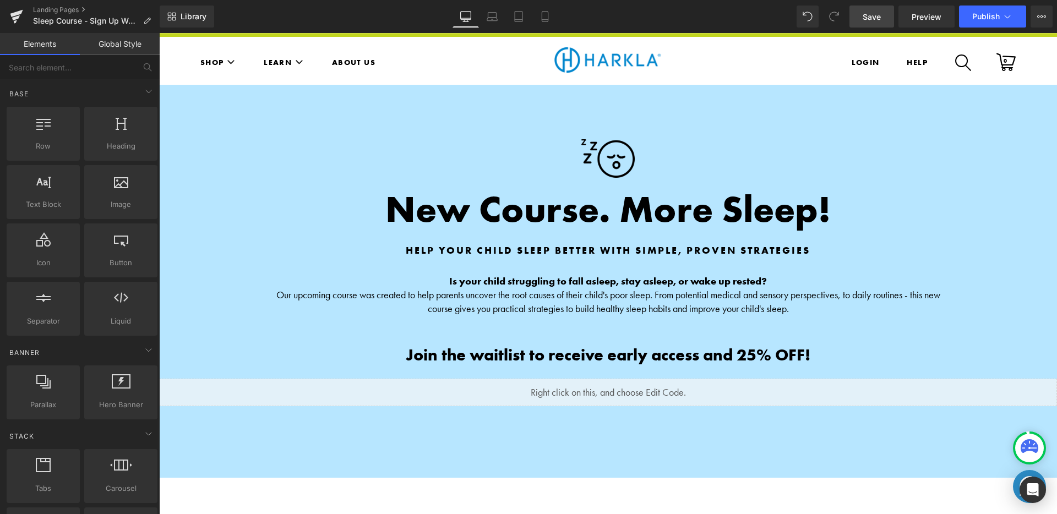
click at [862, 17] on link "Save" at bounding box center [871, 17] width 45 height 22
click at [757, 20] on div "Library Desktop Desktop Laptop Tablet Mobile Save Preview Publish Scheduled Vie…" at bounding box center [608, 17] width 897 height 22
click at [914, 288] on p "Our upcoming course was created to help parents uncover the root causes of thei…" at bounding box center [608, 302] width 678 height 28
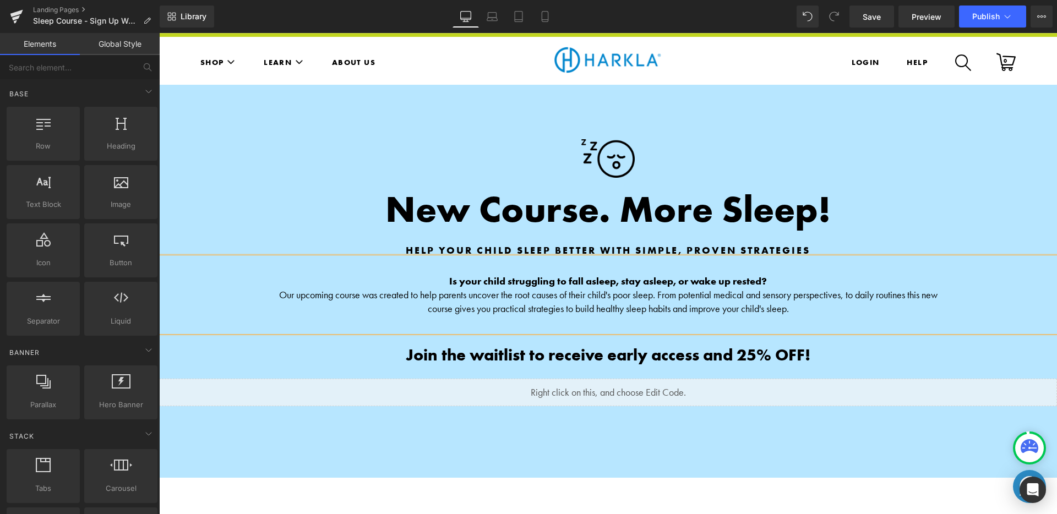
click at [736, 48] on div "0 Your Cart is Empty Continue Shopping $0.00 Subtotal Go to cart" at bounding box center [608, 59] width 898 height 22
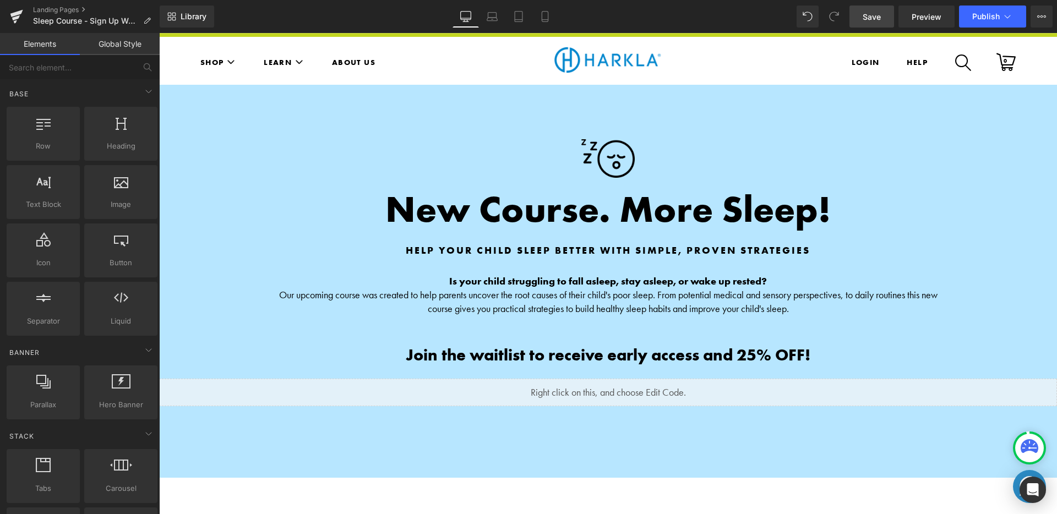
click at [869, 15] on span "Save" at bounding box center [871, 17] width 18 height 12
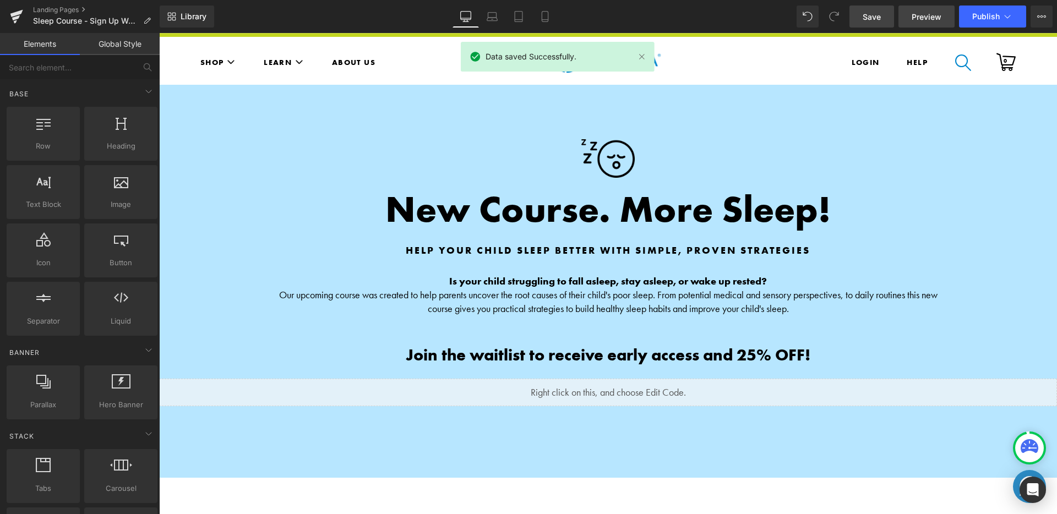
click at [926, 21] on span "Preview" at bounding box center [926, 17] width 30 height 12
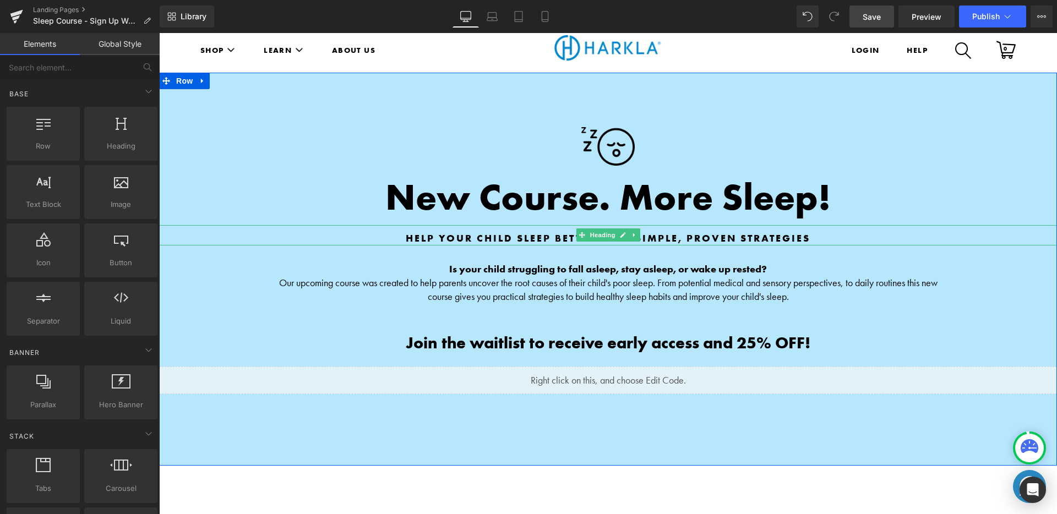
scroll to position [54, 0]
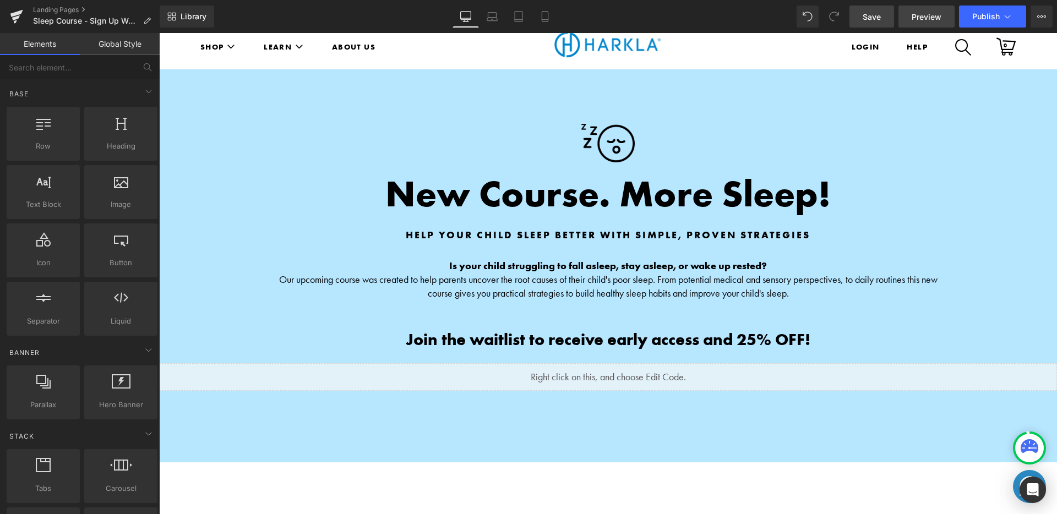
click at [928, 24] on link "Preview" at bounding box center [926, 17] width 56 height 22
click at [554, 259] on strong "Is your child struggling to fall asleep, stay asleep, or wake up rested?" at bounding box center [608, 265] width 318 height 13
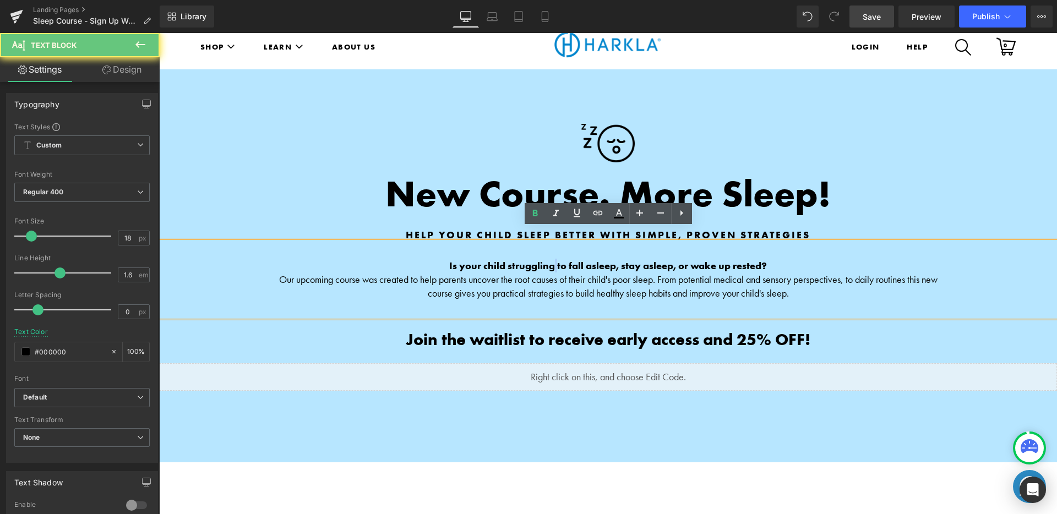
click at [554, 259] on strong "Is your child struggling to fall asleep, stay asleep, or wake up rested?" at bounding box center [608, 265] width 318 height 13
click at [719, 43] on ul "Login HELP" at bounding box center [843, 48] width 283 height 42
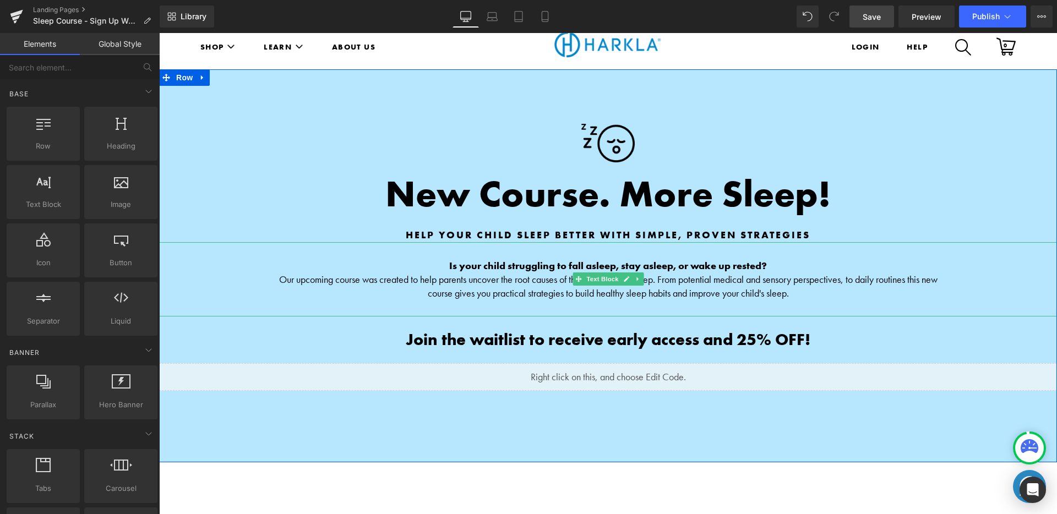
click at [466, 272] on p "Our upcoming course was created to help parents uncover the root causes of thei…" at bounding box center [608, 286] width 678 height 28
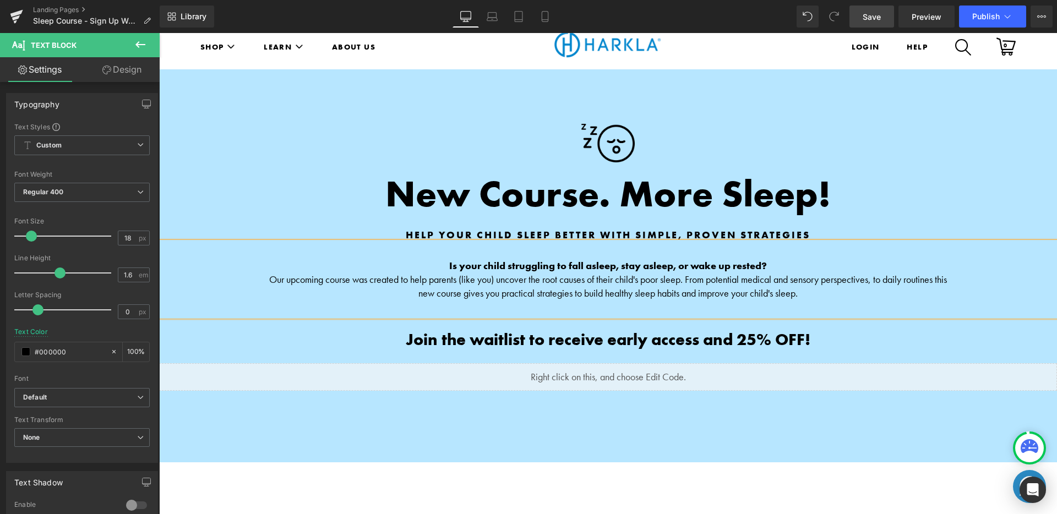
click at [496, 272] on p "Our upcoming course was created to help parents (like you) uncover the root cau…" at bounding box center [608, 286] width 678 height 28
click at [477, 259] on strong "Is your child struggling to fall asleep, stay asleep, or wake up rested?" at bounding box center [608, 265] width 318 height 13
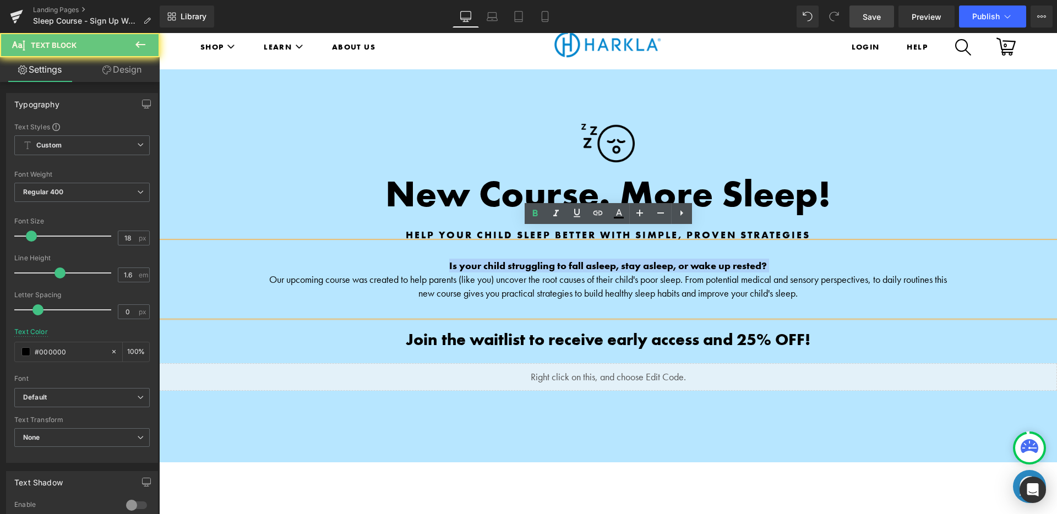
click at [477, 259] on strong "Is your child struggling to fall asleep, stay asleep, or wake up rested?" at bounding box center [608, 265] width 318 height 13
click at [466, 259] on strong "Is your child struggling to fall asleep, stay asleep, or wake up rested?" at bounding box center [608, 265] width 318 height 13
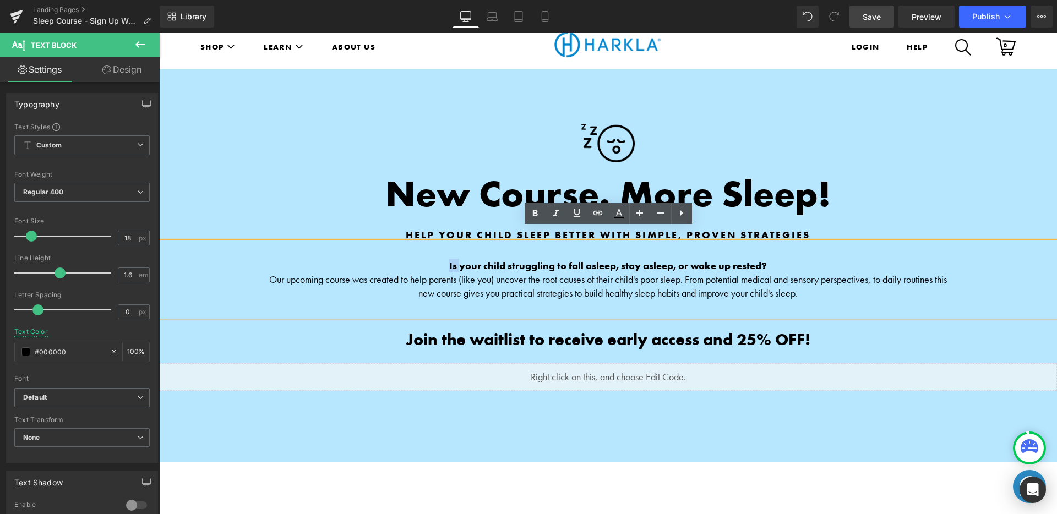
drag, startPoint x: 457, startPoint y: 250, endPoint x: 447, endPoint y: 250, distance: 9.9
click at [447, 259] on p "Is your child struggling to fall asleep, stay asleep, or wake up rested?" at bounding box center [608, 266] width 678 height 14
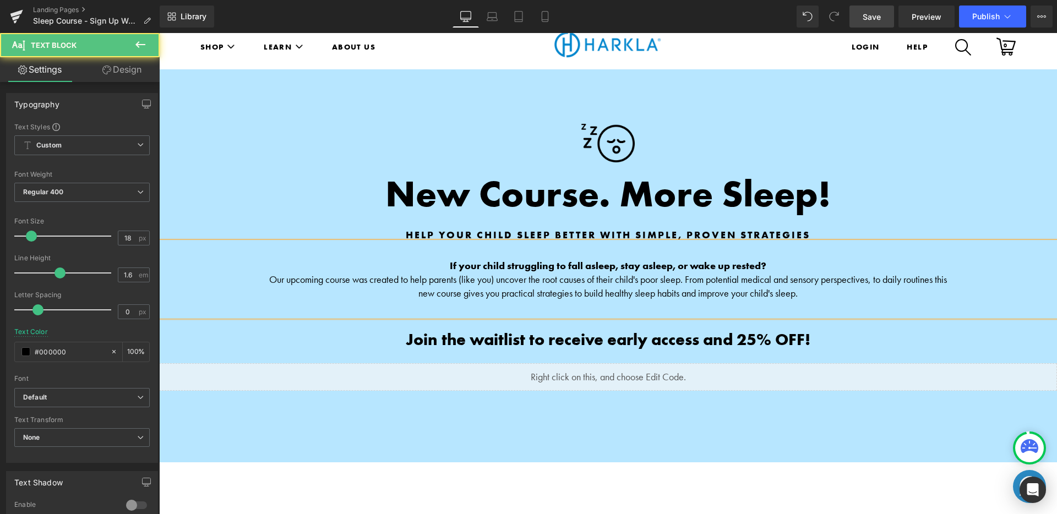
click at [506, 259] on strong "If your child struggling to fall asleep, stay asleep, or wake up rested?" at bounding box center [608, 265] width 316 height 13
click at [780, 259] on p "If your child is struggling to fall asleep, stay asleep, or wake up rested?" at bounding box center [608, 266] width 678 height 14
drag, startPoint x: 327, startPoint y: 266, endPoint x: 267, endPoint y: 266, distance: 59.4
click at [267, 266] on div "If your child is struggling to fall asleep, stay asleep, or wake up rested. Our…" at bounding box center [608, 279] width 898 height 74
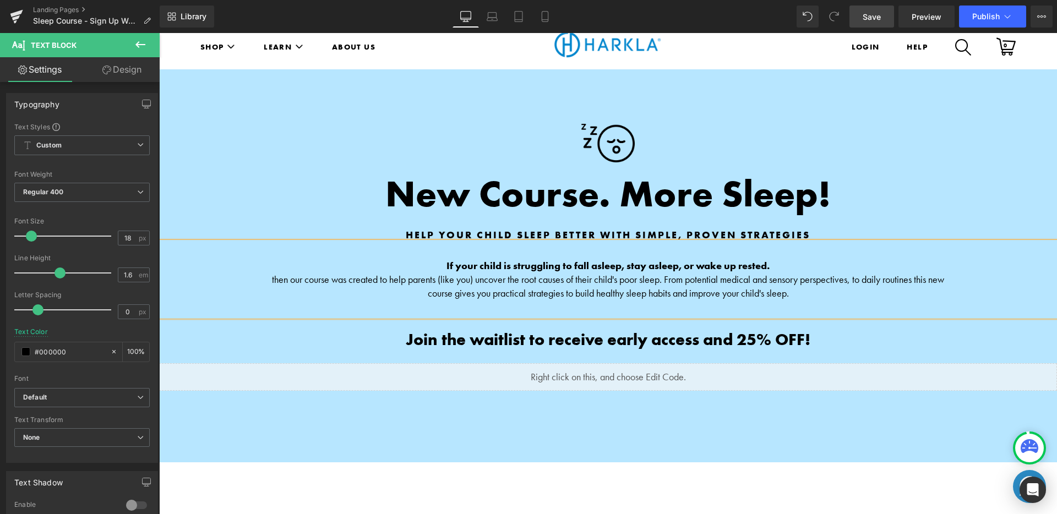
click at [264, 263] on div "If your child is struggling to fall asleep, stay asleep, or wake up rested. the…" at bounding box center [608, 279] width 898 height 74
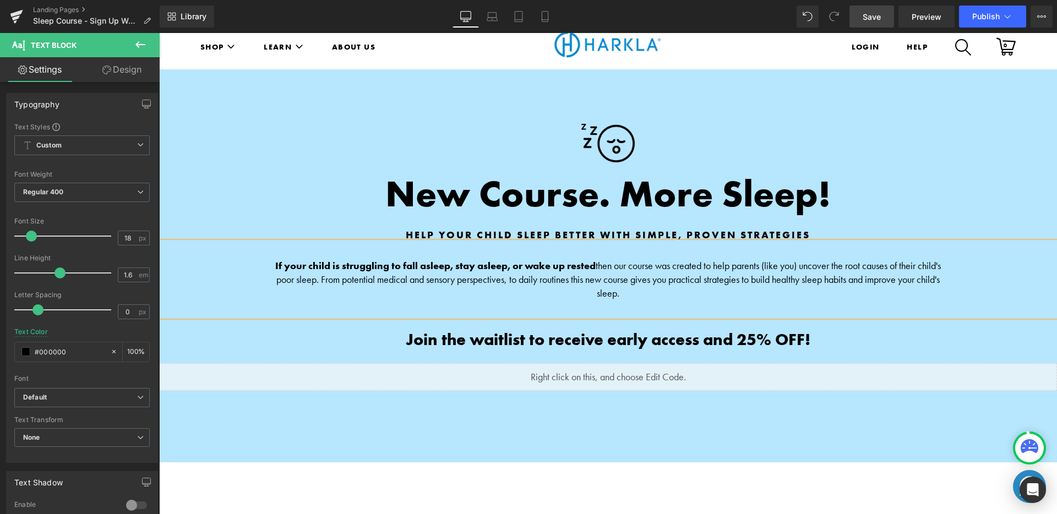
click at [627, 259] on span "then our course was created to help parents (like you) uncover the root causes …" at bounding box center [608, 279] width 664 height 40
drag, startPoint x: 821, startPoint y: 250, endPoint x: 725, endPoint y: 251, distance: 95.8
click at [725, 259] on span "then our new course was created to help parents (like you) uncover the root cau…" at bounding box center [607, 279] width 663 height 40
drag, startPoint x: 312, startPoint y: 266, endPoint x: 504, endPoint y: 264, distance: 192.1
click at [504, 264] on span "then our new course was created for parents like you! Uncover the root causes o…" at bounding box center [608, 279] width 665 height 40
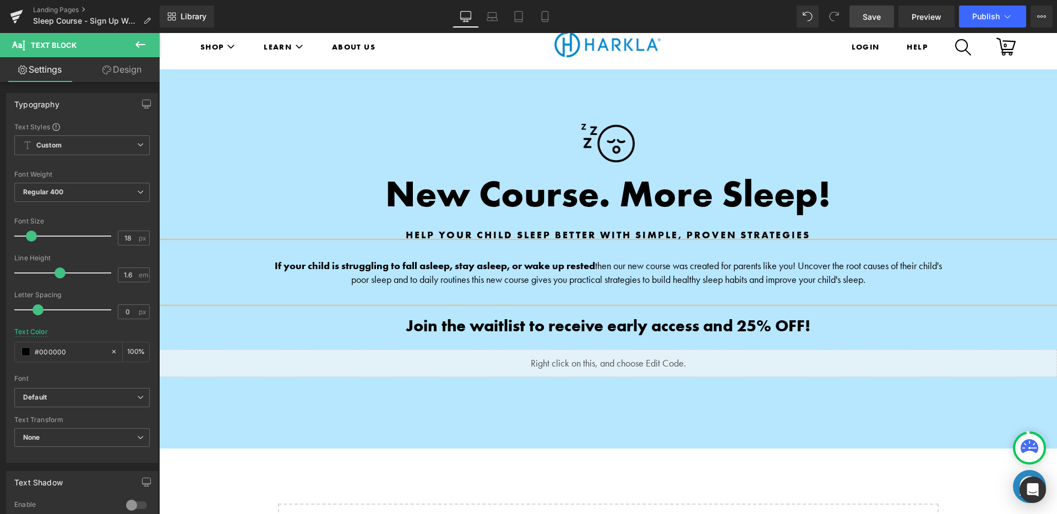
click at [416, 266] on span "then our new course was created for parents like you! Uncover the root causes o…" at bounding box center [646, 272] width 591 height 26
click at [482, 268] on span "then our new course was created for parents like you! Uncover the root causes o…" at bounding box center [624, 272] width 636 height 26
click at [504, 267] on span "then our new course was created for parents like you! Uncover the root causes o…" at bounding box center [628, 272] width 625 height 26
click at [507, 265] on span "then our new course was created for parents like you! Uncover the root causes o…" at bounding box center [628, 272] width 626 height 26
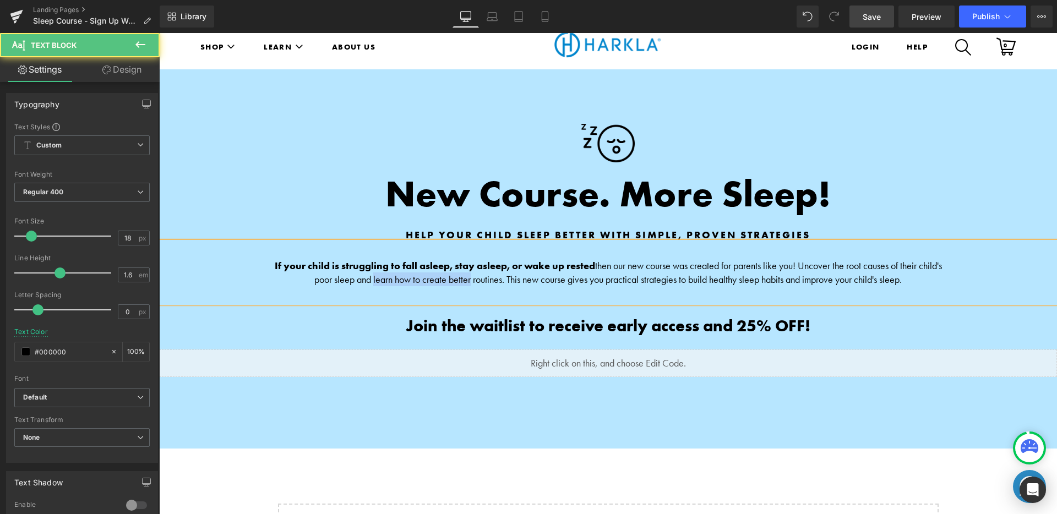
drag, startPoint x: 469, startPoint y: 265, endPoint x: 370, endPoint y: 265, distance: 99.1
click at [370, 265] on span "then our new course was created for parents like you! Uncover the root causes o…" at bounding box center [627, 272] width 627 height 26
click at [448, 263] on span "then our new course was created for parents like you! Uncover the root causes o…" at bounding box center [657, 272] width 569 height 26
drag, startPoint x: 460, startPoint y: 266, endPoint x: 432, endPoint y: 266, distance: 28.6
click at [432, 266] on span "then our new course was created for parents like you! Uncover the root causes o…" at bounding box center [665, 272] width 551 height 26
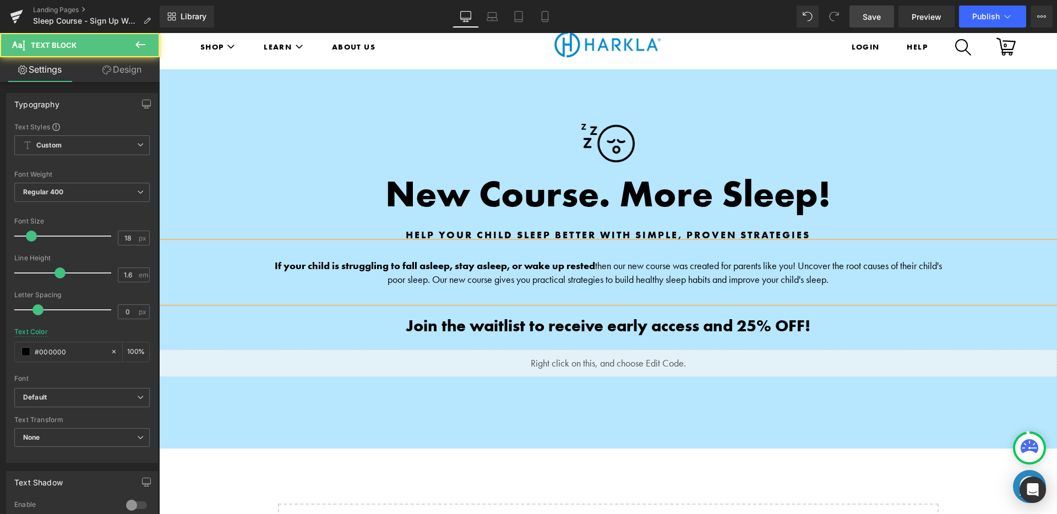
click at [492, 268] on span "then our new course was created for parents like you! Uncover the root causes o…" at bounding box center [664, 272] width 554 height 26
click at [522, 269] on span "then our new course was created for parents like you! Uncover the root causes o…" at bounding box center [661, 272] width 562 height 26
click at [859, 264] on p "If your child is struggling to fall asleep, stay asleep, or wake up rested then…" at bounding box center [608, 273] width 678 height 28
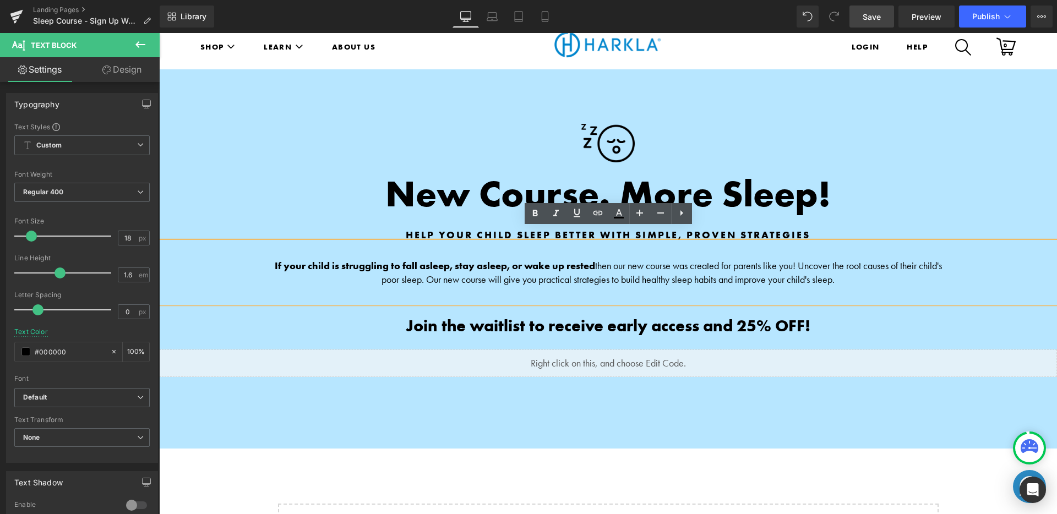
click at [812, 267] on span "then our new course was created for parents like you! Uncover the root causes o…" at bounding box center [661, 272] width 560 height 26
click at [905, 69] on div "Image New Course. More Sleep! Heading Help Your Child Sleep Better with Simple,…" at bounding box center [608, 258] width 898 height 379
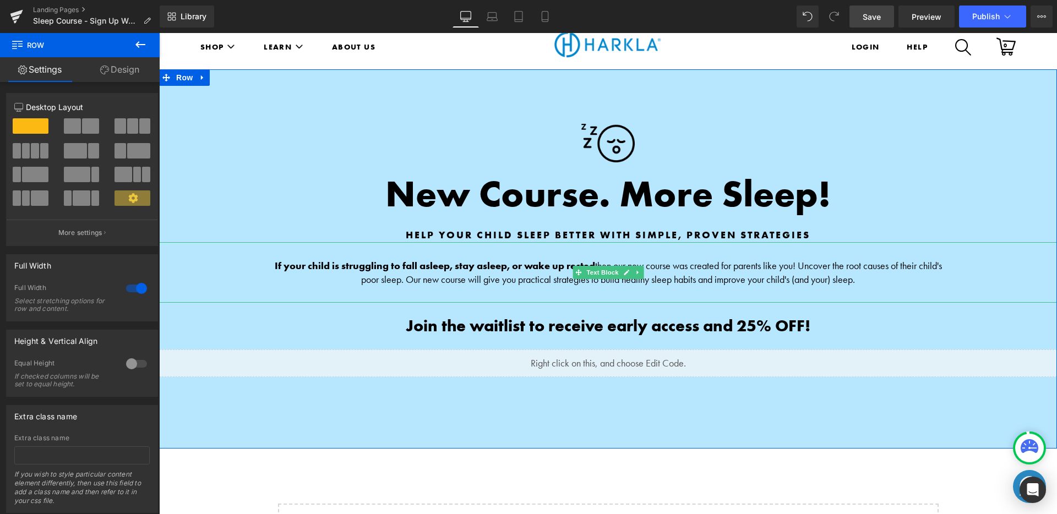
click at [835, 267] on span "then our new course was created for parents like you! Uncover the root causes o…" at bounding box center [651, 272] width 581 height 26
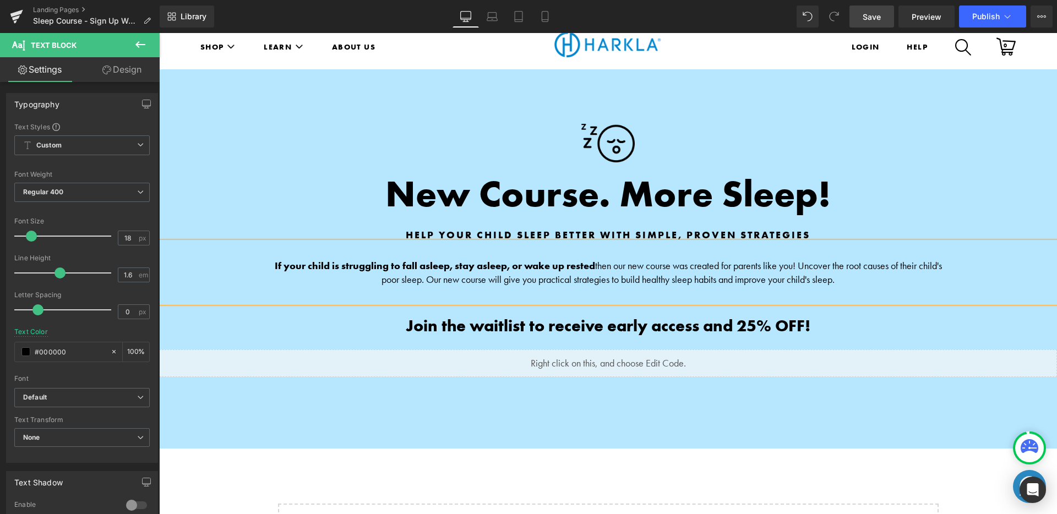
click at [777, 44] on ul "Login HELP" at bounding box center [843, 48] width 283 height 42
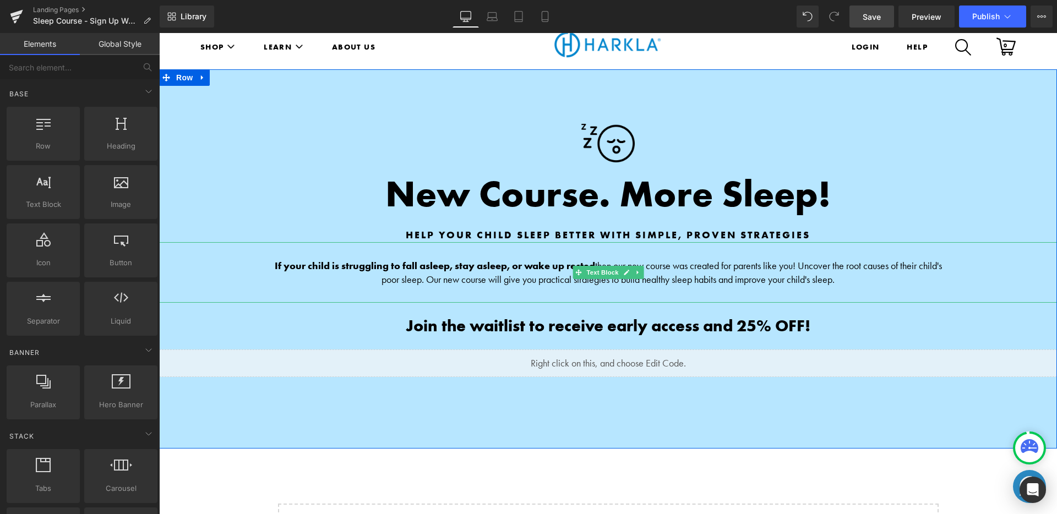
click at [569, 259] on strong "If your child is struggling to fall asleep, stay asleep, or wake up rested" at bounding box center [435, 265] width 320 height 13
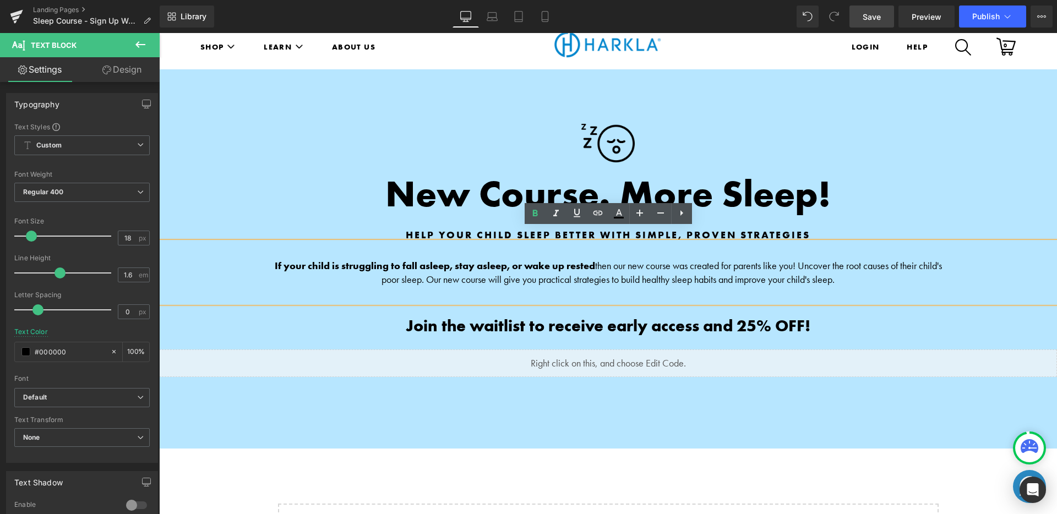
click at [591, 259] on strong "If your child is struggling to fall asleep, stay asleep, or wake up rested" at bounding box center [435, 265] width 320 height 13
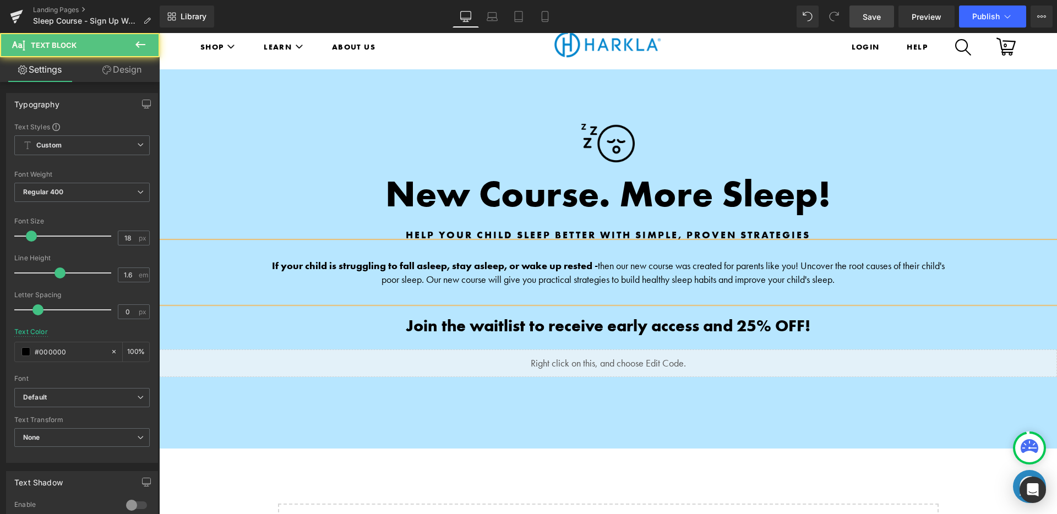
click at [782, 259] on span "then our new course was created for parents like you! Uncover the root causes o…" at bounding box center [662, 272] width 563 height 26
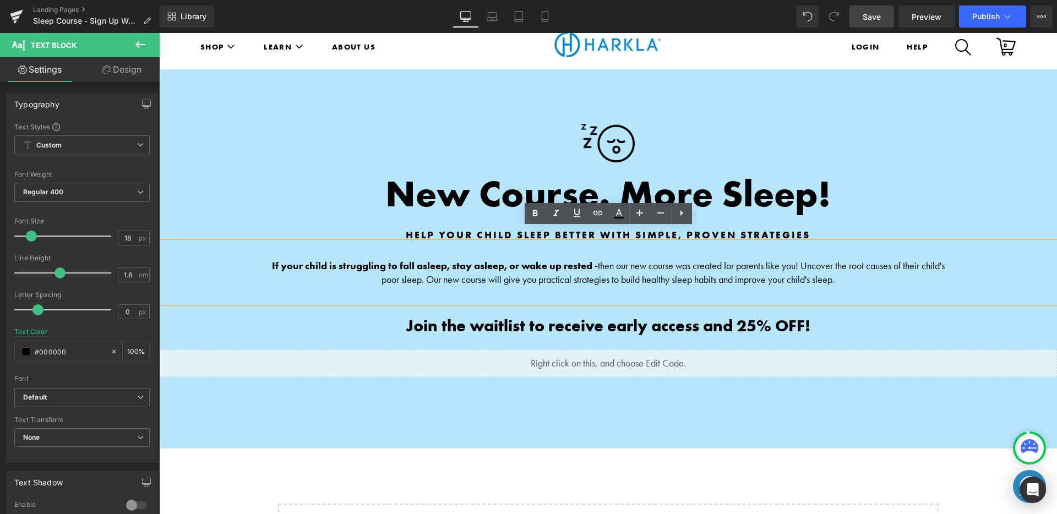
click at [782, 259] on span "then our new course was created for parents like you! Uncover the root causes o…" at bounding box center [662, 272] width 563 height 26
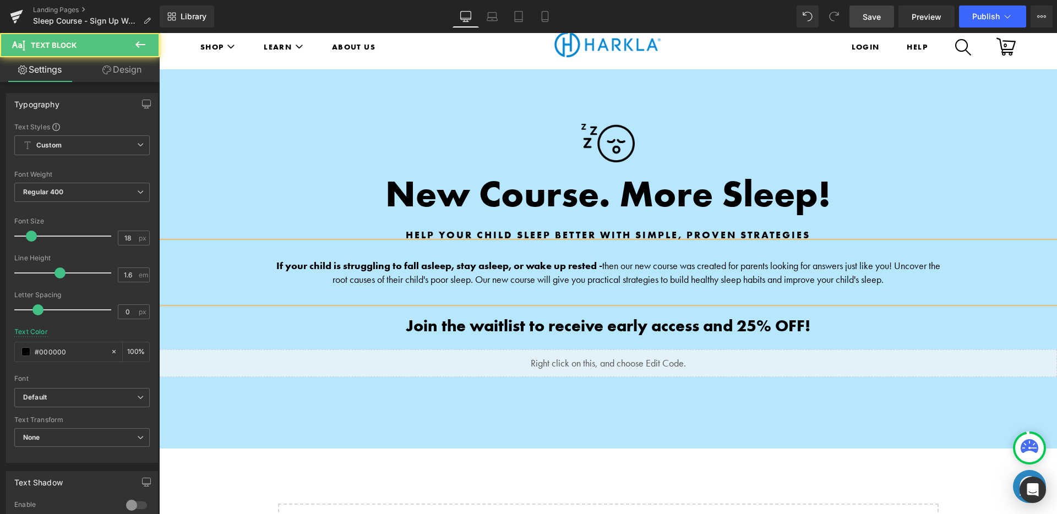
click at [899, 259] on span "then our new course was created for parents looking for answers just like you! …" at bounding box center [636, 272] width 608 height 26
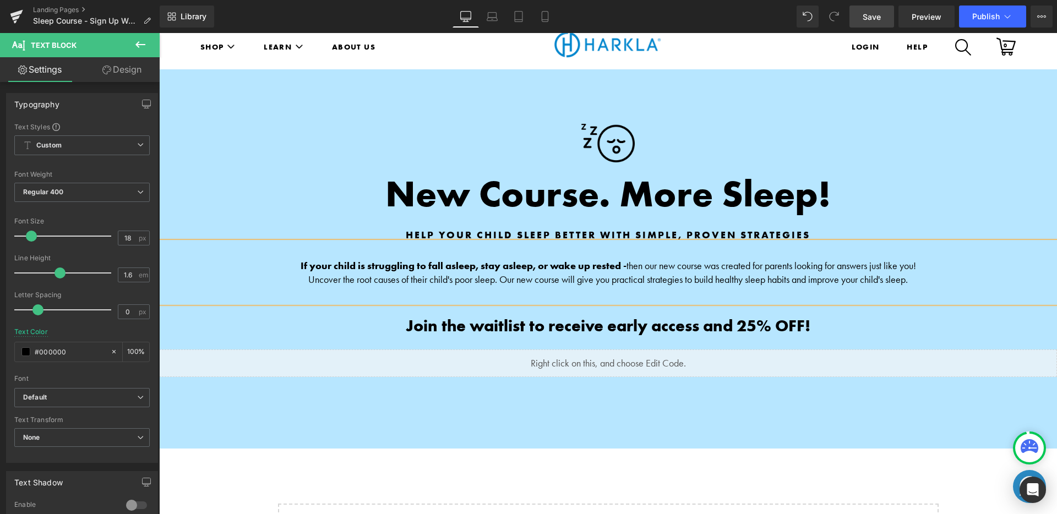
click at [743, 52] on ul "Login HELP" at bounding box center [843, 48] width 283 height 42
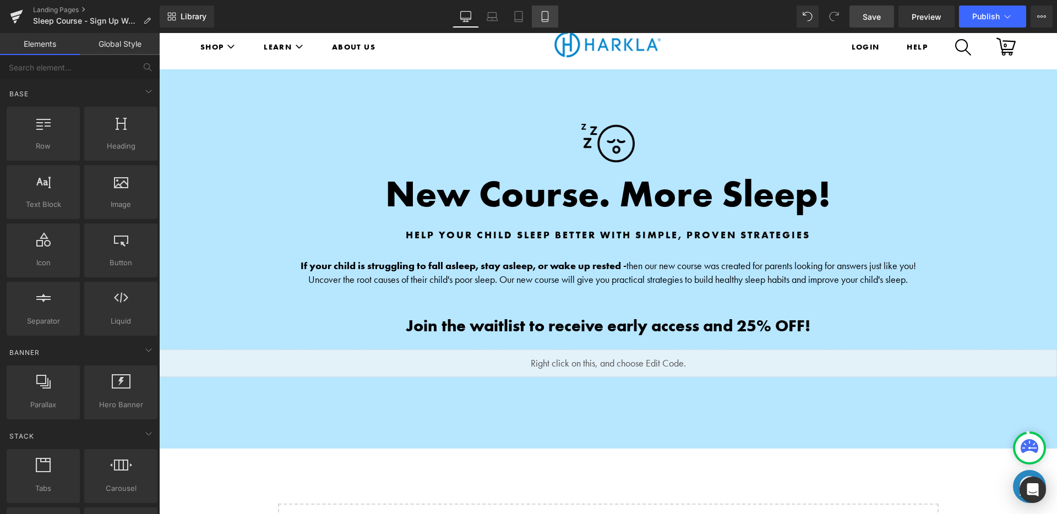
click at [538, 15] on link "Mobile" at bounding box center [545, 17] width 26 height 22
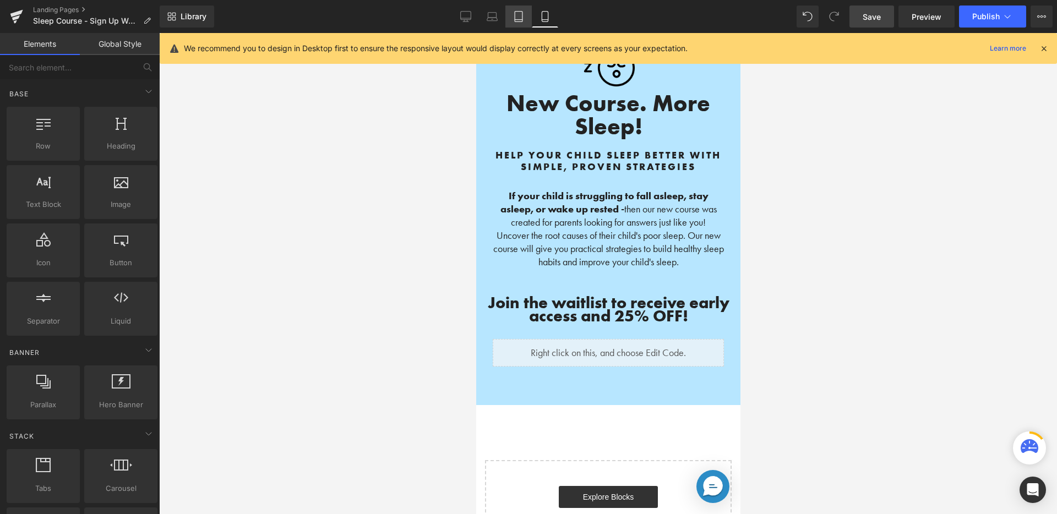
click at [525, 15] on link "Tablet" at bounding box center [518, 17] width 26 height 22
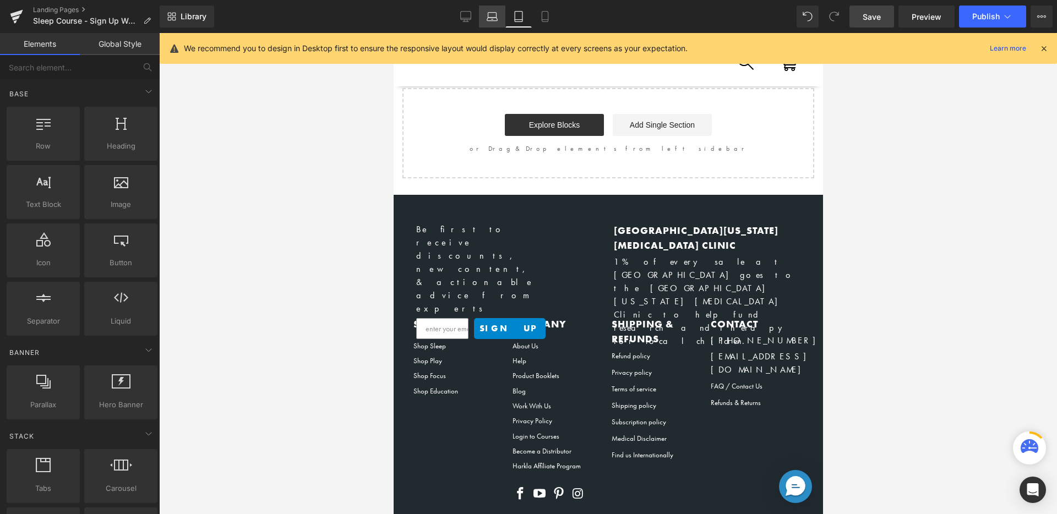
click at [480, 12] on link "Laptop" at bounding box center [492, 17] width 26 height 22
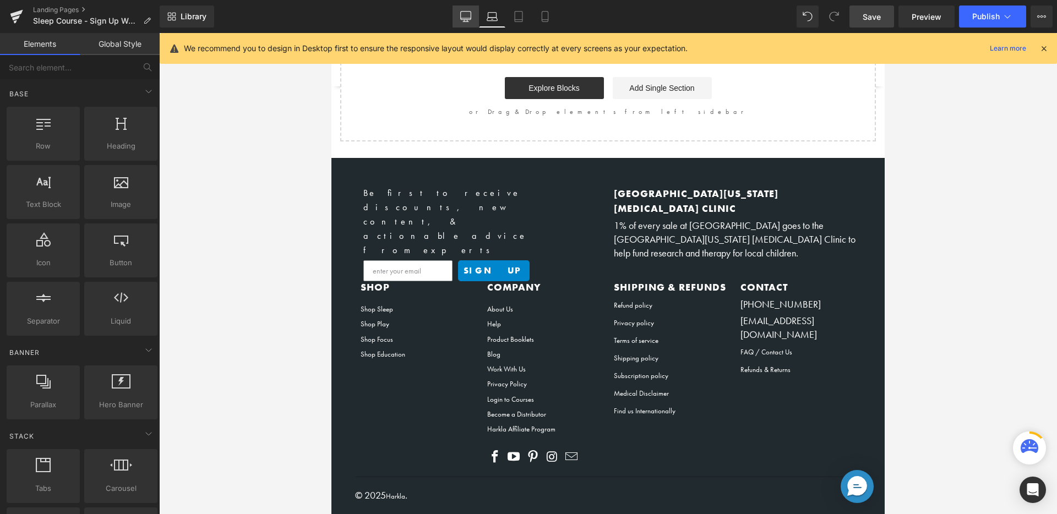
click at [472, 15] on link "Desktop" at bounding box center [465, 17] width 26 height 22
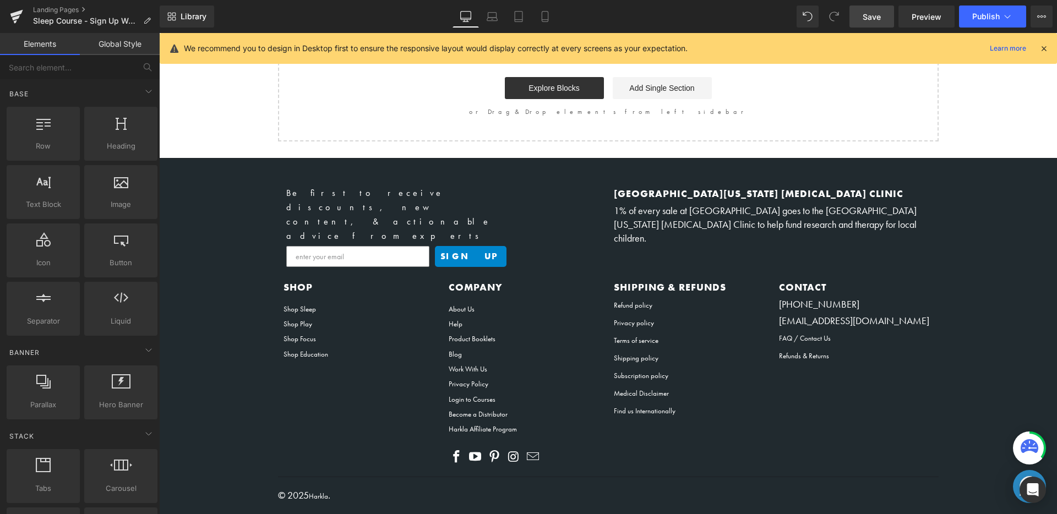
scroll to position [126, 0]
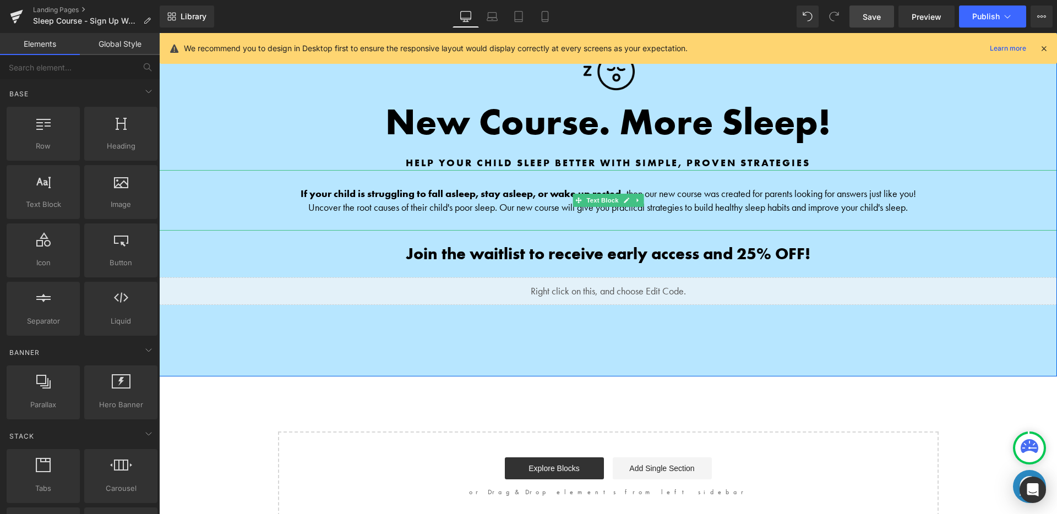
click at [622, 187] on strong "If your child is struggling to fall asleep, stay asleep, or wake up rested -" at bounding box center [464, 193] width 326 height 13
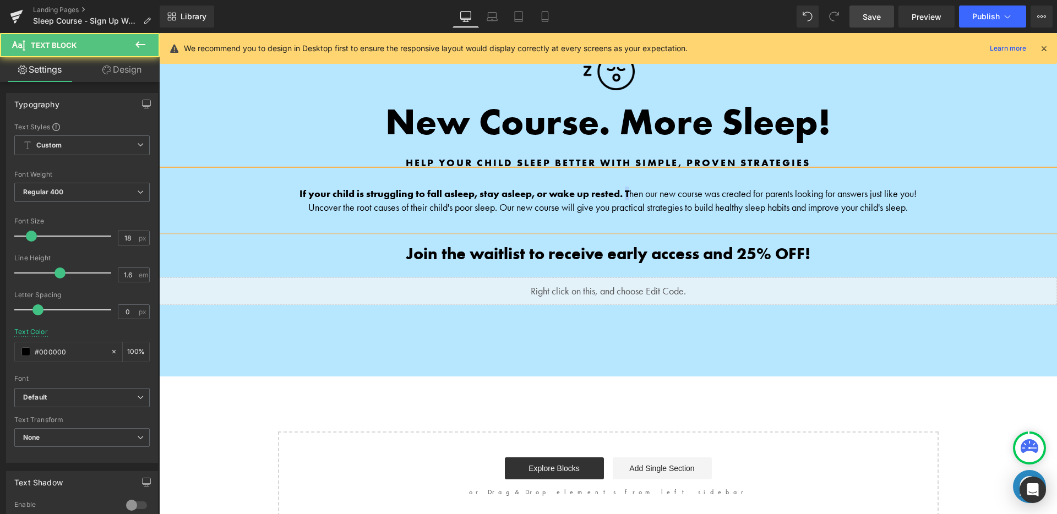
click at [624, 187] on strong "If your child is struggling to fall asleep, stay asleep, or wake up rested. T" at bounding box center [464, 193] width 330 height 13
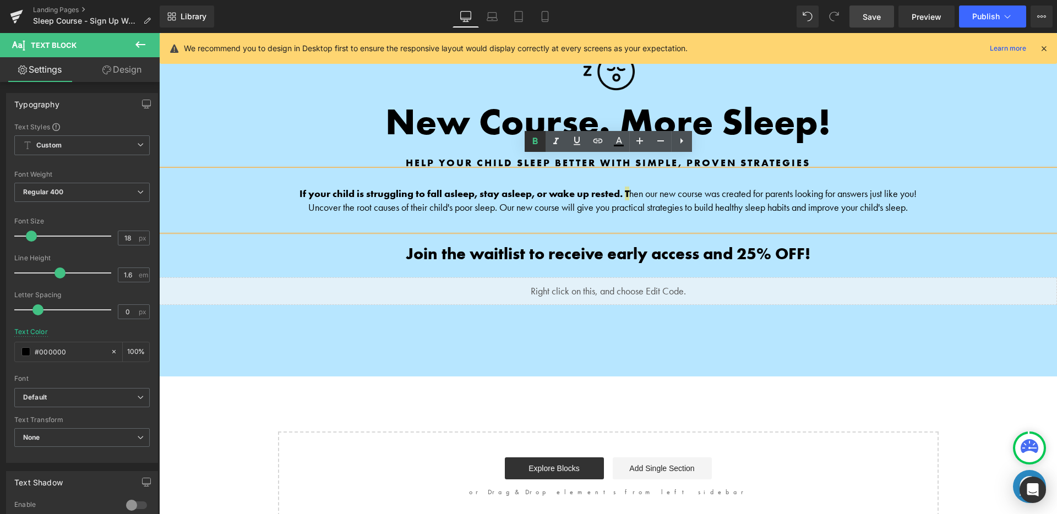
click at [531, 145] on icon at bounding box center [534, 141] width 13 height 13
click at [678, 201] on span "Uncover the root causes of their child's poor sleep. Our new course will give y…" at bounding box center [607, 207] width 599 height 13
drag, startPoint x: 621, startPoint y: 179, endPoint x: 293, endPoint y: 182, distance: 328.0
click at [293, 187] on p "If your child is struggling to fall asleep, stay asleep, or wake up rested. T h…" at bounding box center [608, 194] width 678 height 14
click at [528, 144] on icon at bounding box center [534, 141] width 13 height 13
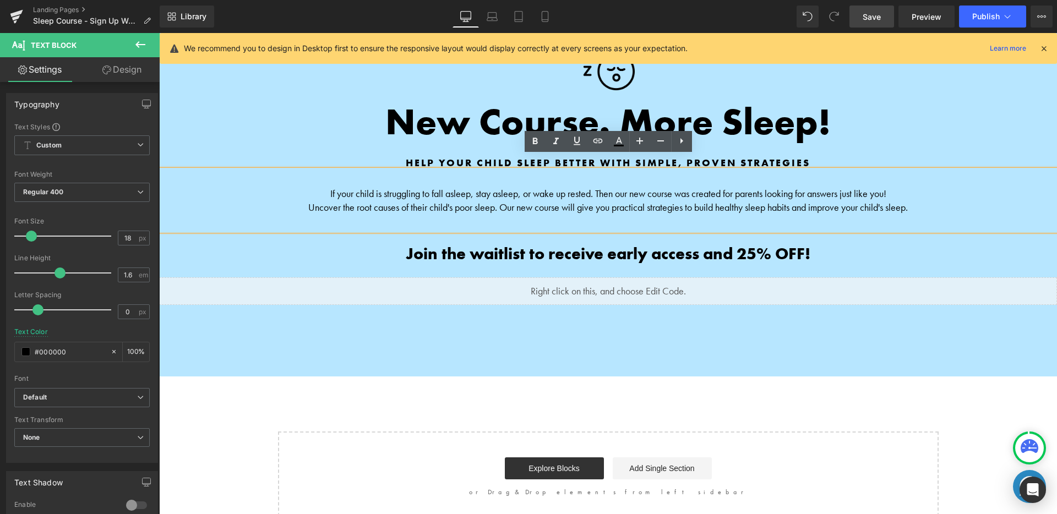
click at [629, 200] on div "If your child is struggling to fall asleep, stay asleep, or wake up rested. T h…" at bounding box center [608, 200] width 898 height 61
click at [760, 187] on span "hen our new course was created for parents looking for answers just like you!" at bounding box center [742, 193] width 287 height 13
click at [729, 33] on div "We recommend you to design in Desktop first to ensure the responsive layout wou…" at bounding box center [608, 48] width 897 height 31
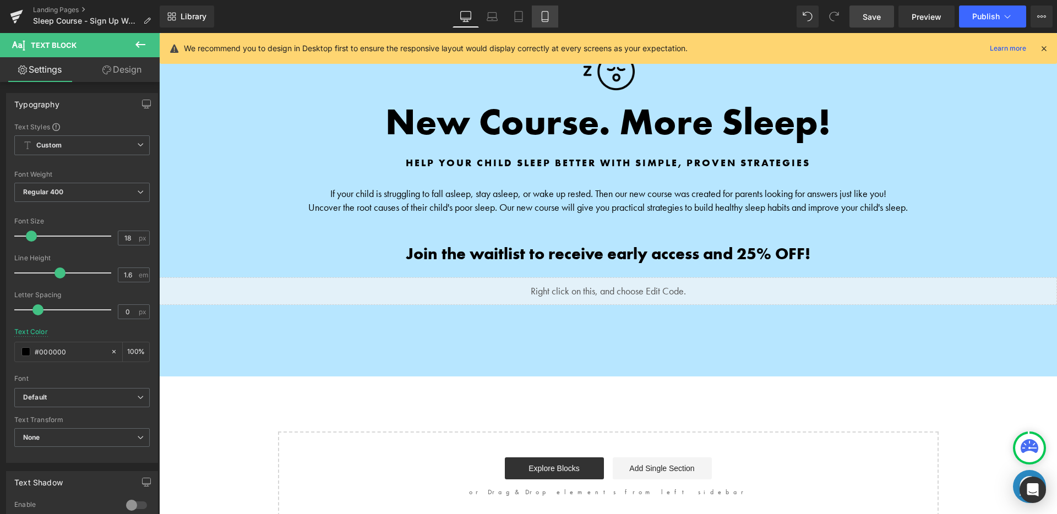
click at [538, 12] on link "Mobile" at bounding box center [545, 17] width 26 height 22
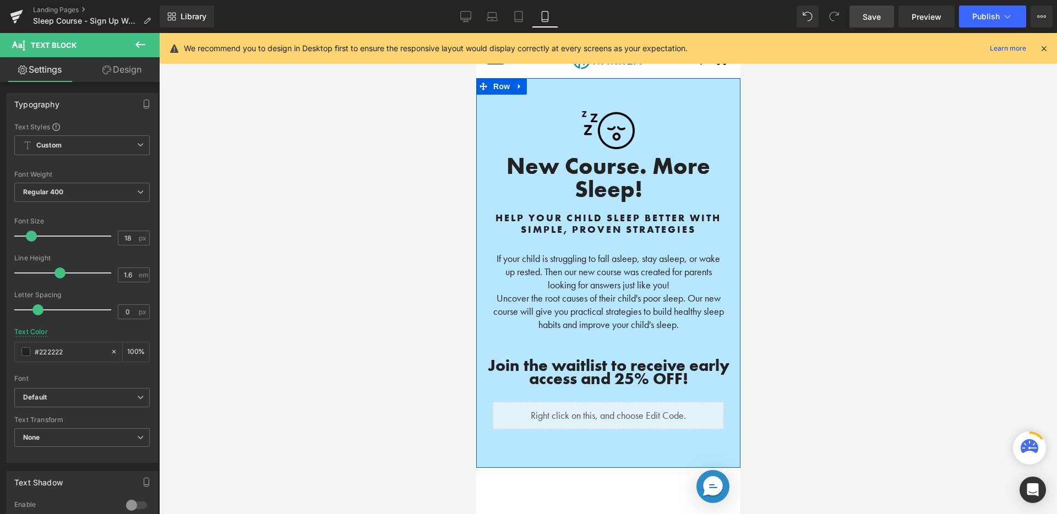
scroll to position [20, 0]
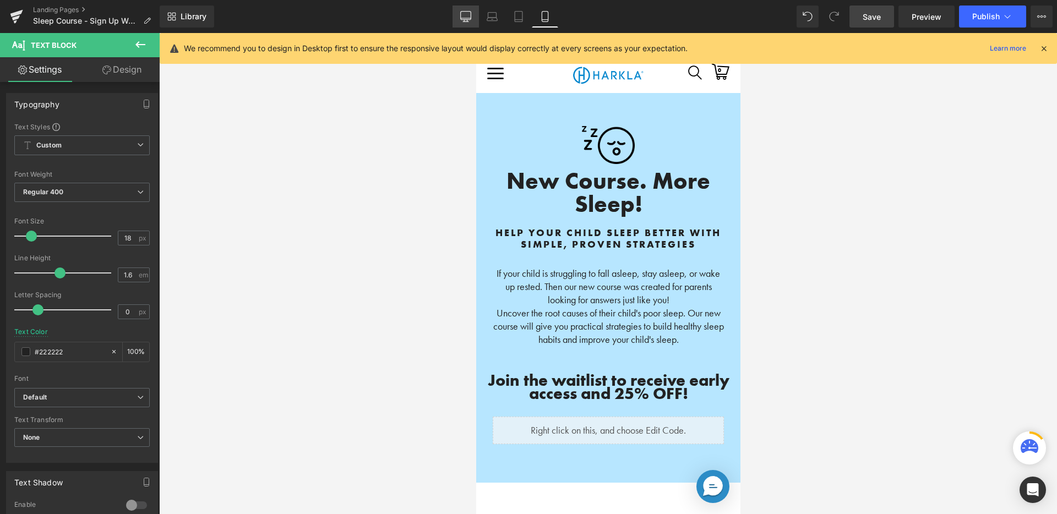
click at [460, 17] on link "Desktop" at bounding box center [465, 17] width 26 height 22
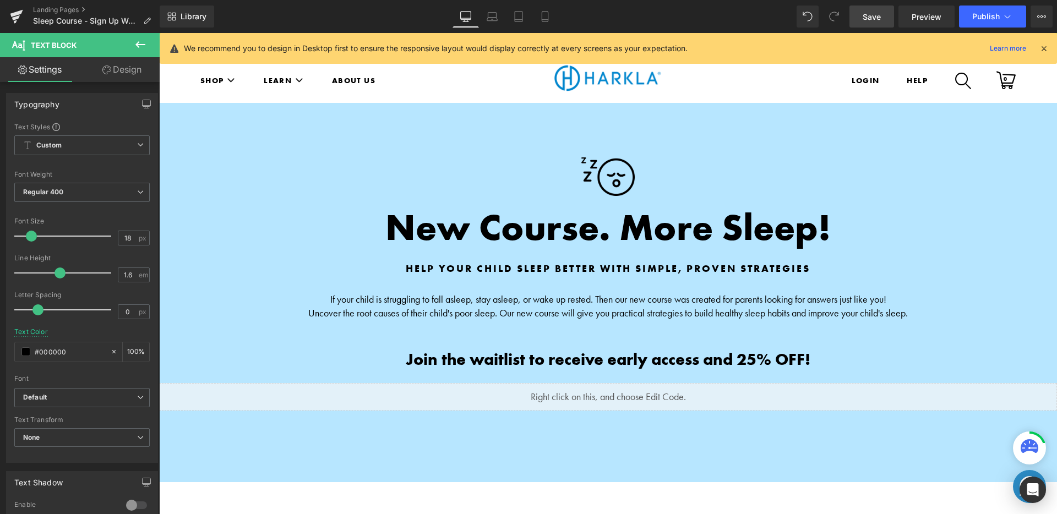
scroll to position [132, 0]
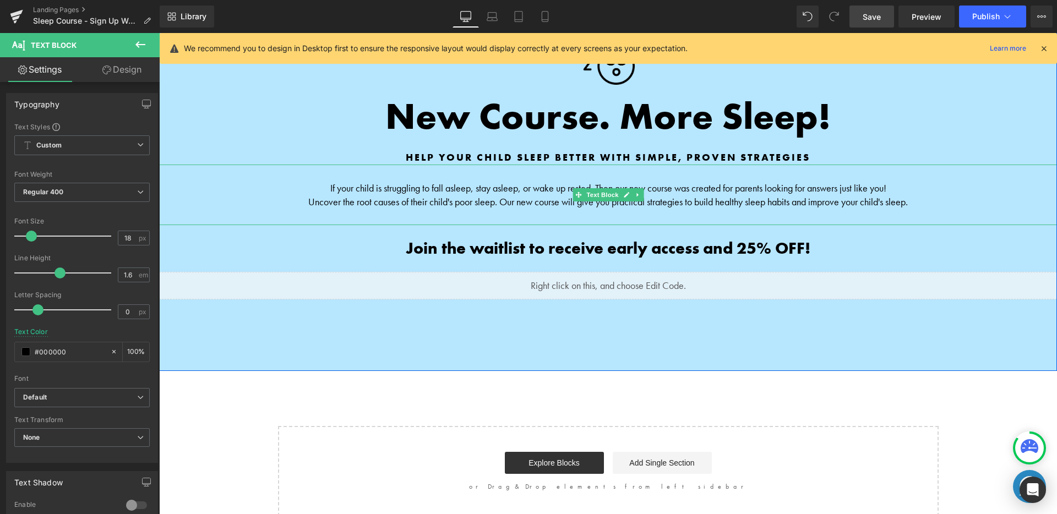
click at [560, 195] on span "Uncover the root causes of their child's poor sleep. Our new course will give y…" at bounding box center [607, 201] width 599 height 13
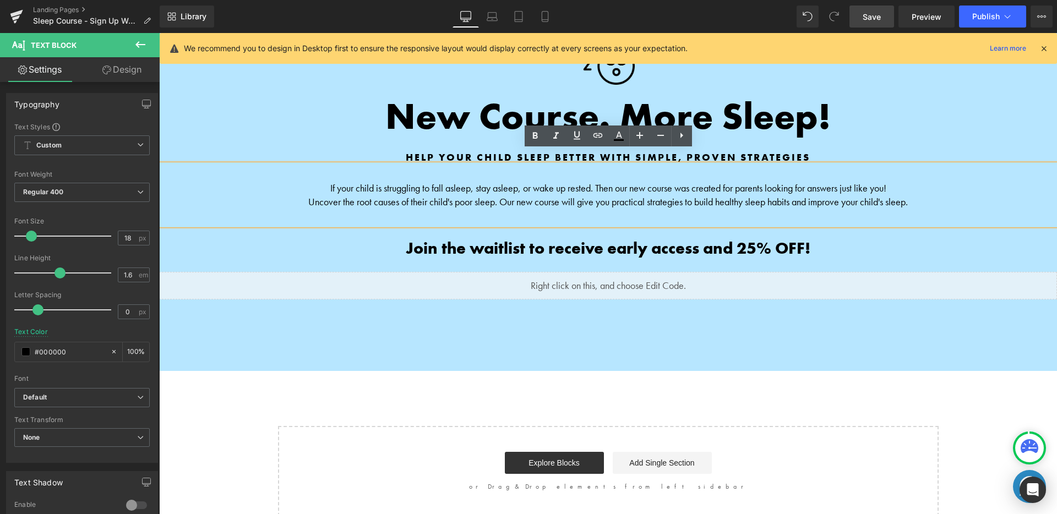
drag, startPoint x: 562, startPoint y: 189, endPoint x: 503, endPoint y: 189, distance: 59.4
click at [503, 195] on span "Uncover the root causes of their child's poor sleep. Our new course will give y…" at bounding box center [607, 201] width 599 height 13
drag, startPoint x: 672, startPoint y: 172, endPoint x: 615, endPoint y: 173, distance: 57.2
click at [615, 182] on span "hen our new course was created for parents looking for answers just like you!" at bounding box center [742, 188] width 287 height 13
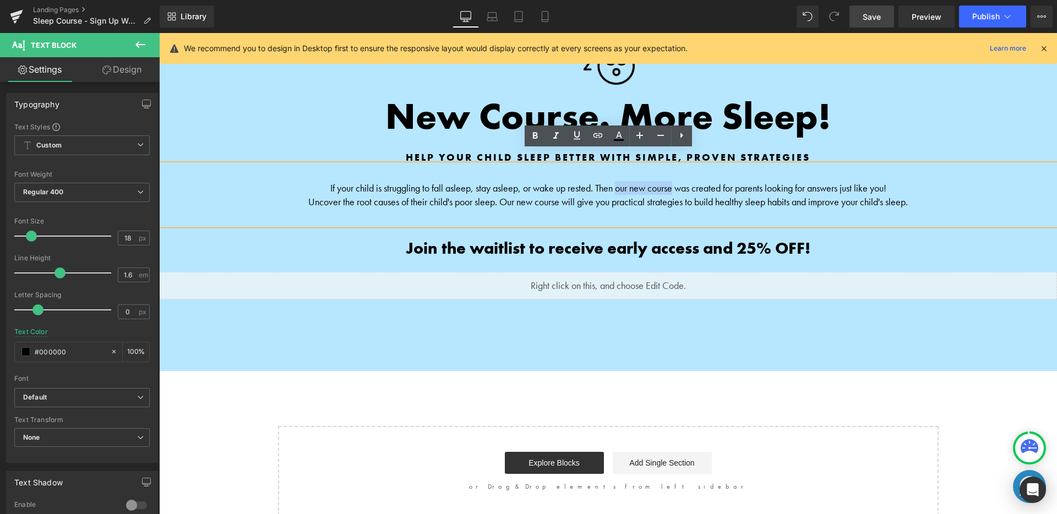
click at [557, 195] on span "Uncover the root causes of their child's poor sleep. Our new course will give y…" at bounding box center [607, 201] width 599 height 13
drag, startPoint x: 559, startPoint y: 190, endPoint x: 497, endPoint y: 188, distance: 62.3
click at [497, 195] on span "Uncover the root causes of their child's poor sleep. Our new course will give y…" at bounding box center [607, 201] width 599 height 13
click at [569, 195] on span "Uncover the root causes of their child's poor sleep. We will give you practical…" at bounding box center [607, 201] width 553 height 13
click at [600, 195] on span "Uncover the root causes of their child's poor sleep. We will help support you p…" at bounding box center [607, 201] width 583 height 13
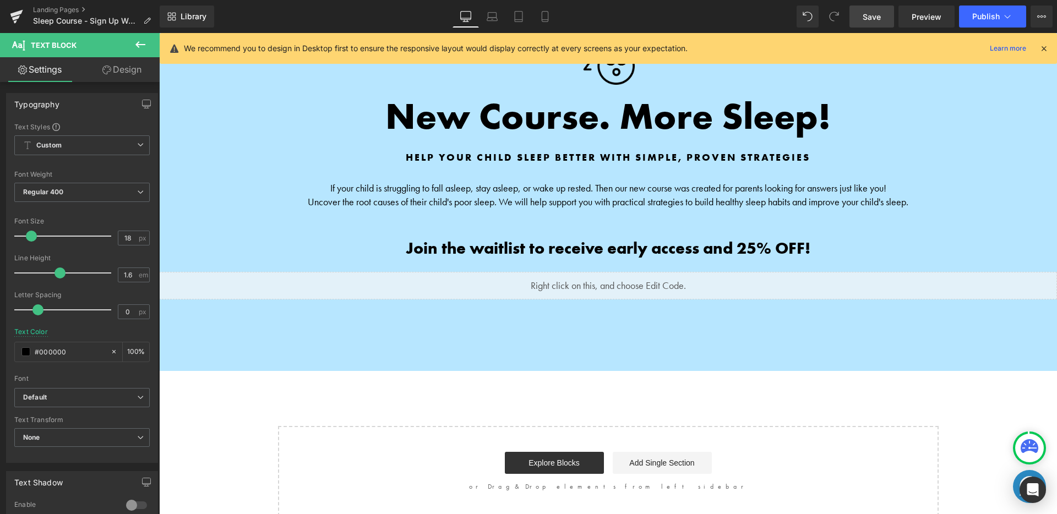
click at [1040, 46] on icon at bounding box center [1044, 48] width 10 height 10
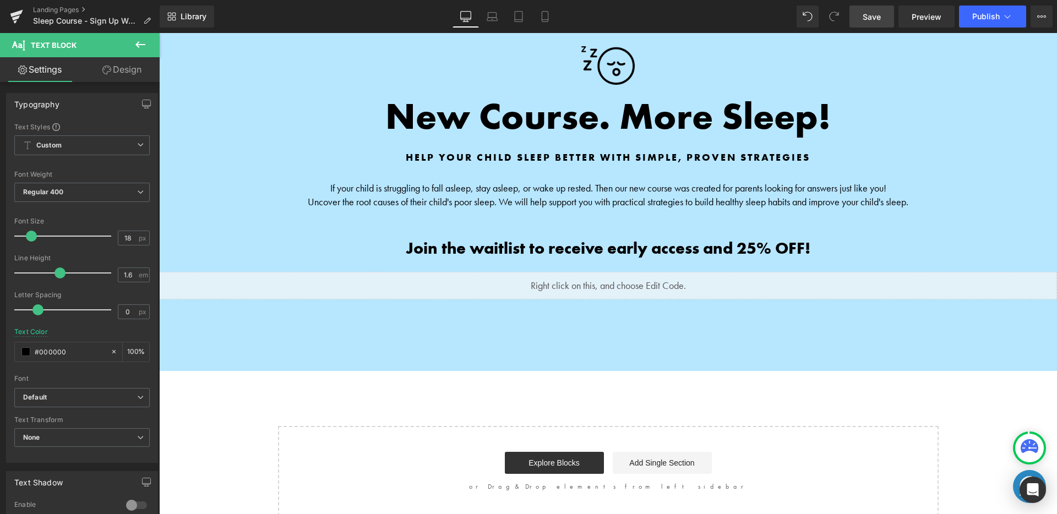
click at [742, 23] on div "Library Desktop Desktop Laptop Tablet Mobile Save Preview Publish Scheduled Vie…" at bounding box center [608, 17] width 897 height 22
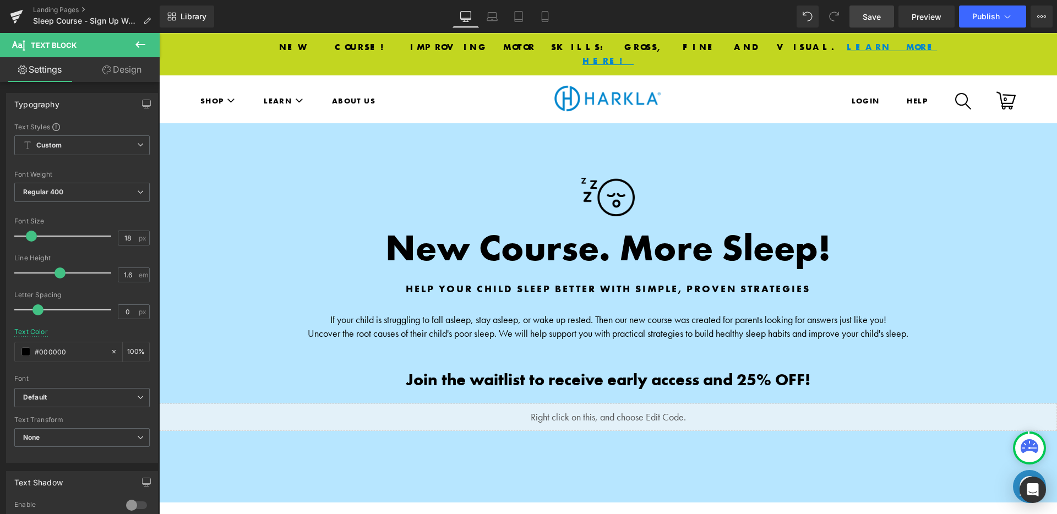
click at [875, 20] on span "Save" at bounding box center [871, 17] width 18 height 12
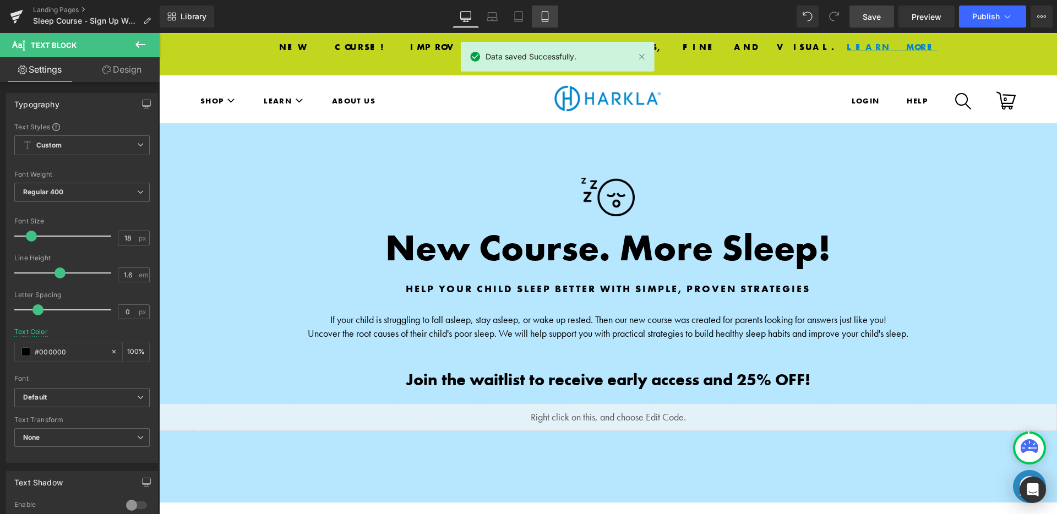
click at [540, 22] on link "Mobile" at bounding box center [545, 17] width 26 height 22
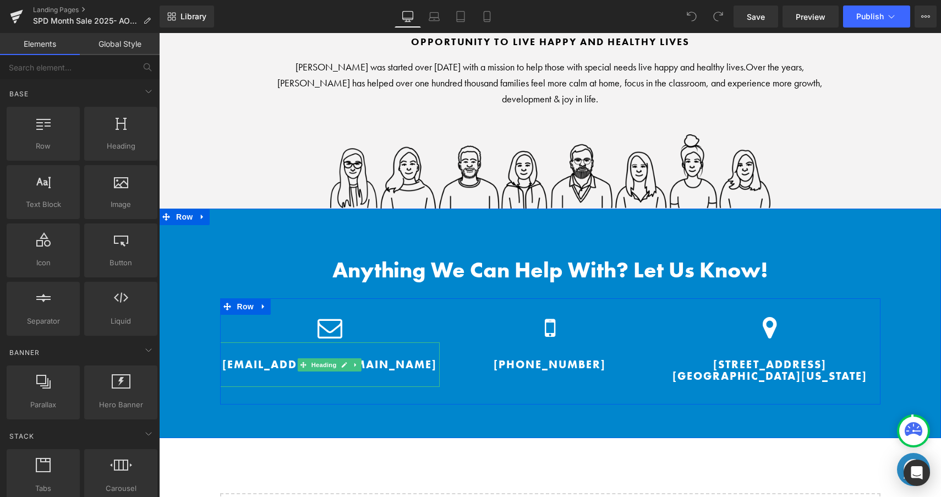
scroll to position [3673, 0]
